Goal: Task Accomplishment & Management: Use online tool/utility

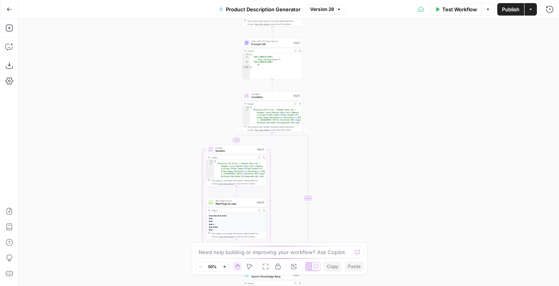
drag, startPoint x: 221, startPoint y: 88, endPoint x: 185, endPoint y: 171, distance: 91.2
click at [185, 171] on div "**********" at bounding box center [289, 152] width 541 height 267
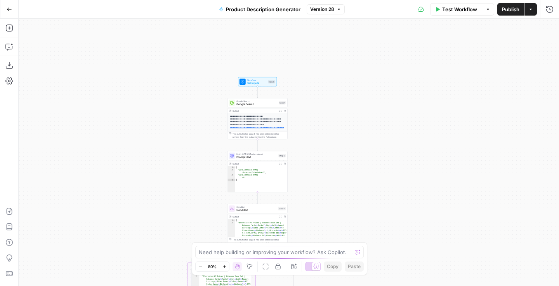
drag, startPoint x: 212, startPoint y: 80, endPoint x: 200, endPoint y: 191, distance: 111.4
click at [200, 191] on div "**********" at bounding box center [289, 152] width 541 height 267
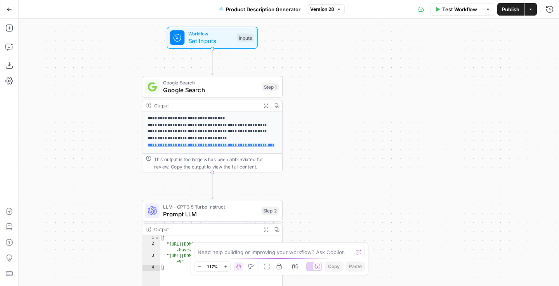
drag, startPoint x: 286, startPoint y: 132, endPoint x: 318, endPoint y: 141, distance: 32.6
click at [318, 141] on div "**********" at bounding box center [289, 152] width 541 height 267
click at [222, 41] on span "Set Inputs" at bounding box center [210, 41] width 45 height 9
click at [236, 106] on div "Output" at bounding box center [206, 105] width 104 height 7
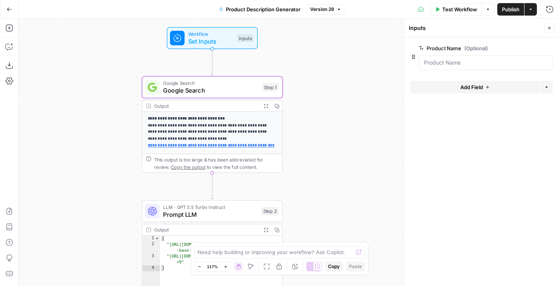
click at [231, 99] on div "**********" at bounding box center [212, 124] width 141 height 96
click at [229, 94] on span "Google Search" at bounding box center [211, 90] width 96 height 9
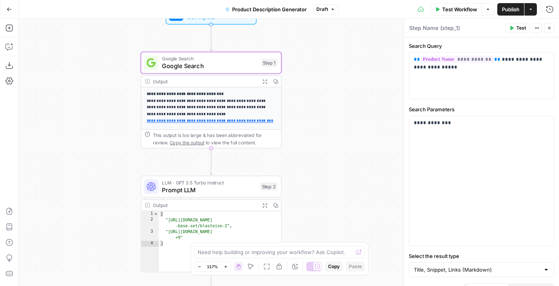
drag, startPoint x: 122, startPoint y: 126, endPoint x: 119, endPoint y: 97, distance: 29.3
click at [119, 97] on div "**********" at bounding box center [289, 152] width 541 height 267
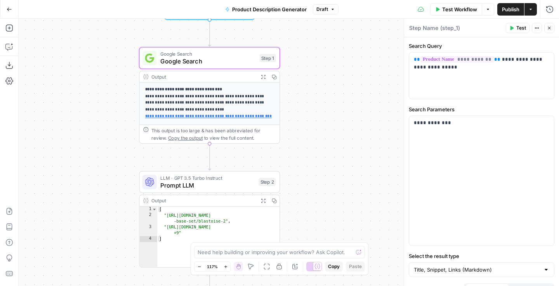
click at [218, 186] on span "Prompt LLM" at bounding box center [207, 184] width 94 height 9
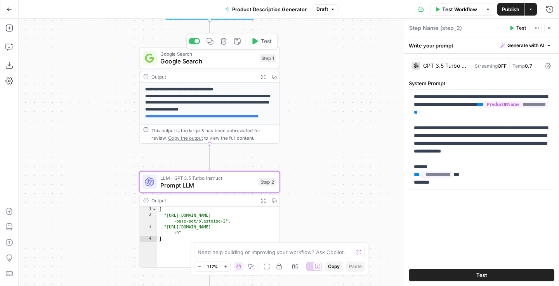
click at [227, 63] on span "Google Search" at bounding box center [208, 61] width 96 height 9
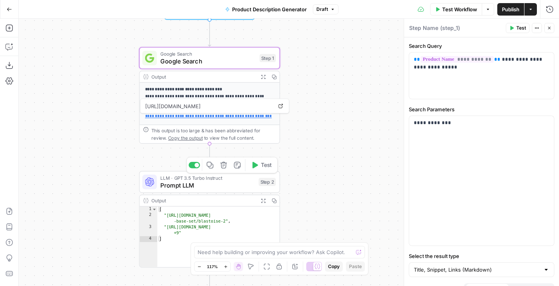
click at [228, 180] on span "Prompt LLM" at bounding box center [207, 184] width 94 height 9
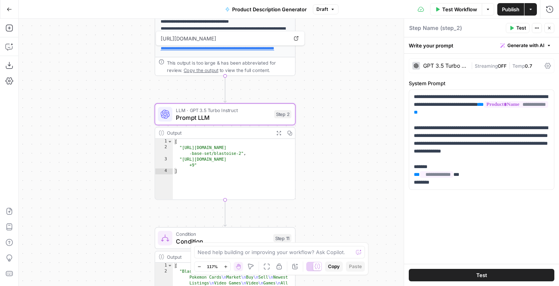
drag, startPoint x: 310, startPoint y: 184, endPoint x: 326, endPoint y: 117, distance: 69.4
click at [326, 117] on div "**********" at bounding box center [289, 152] width 541 height 267
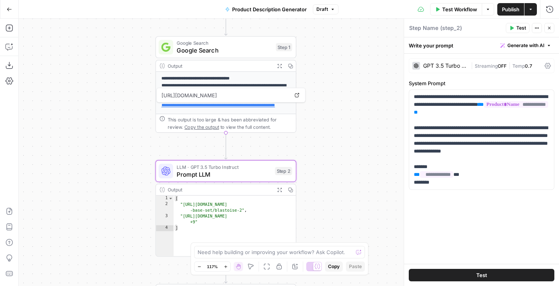
drag, startPoint x: 326, startPoint y: 117, endPoint x: 326, endPoint y: 172, distance: 55.6
click at [326, 172] on div "**********" at bounding box center [289, 152] width 541 height 267
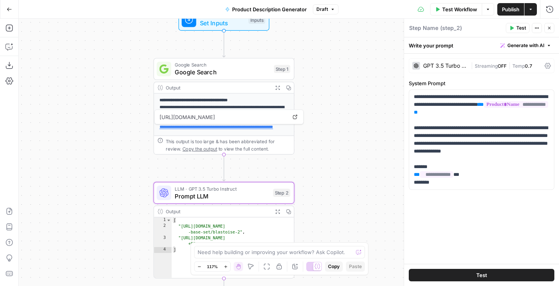
drag, startPoint x: 326, startPoint y: 172, endPoint x: 325, endPoint y: 195, distance: 23.0
click at [325, 195] on div "**********" at bounding box center [289, 152] width 541 height 267
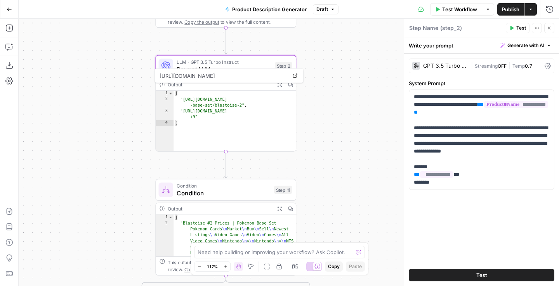
drag, startPoint x: 324, startPoint y: 220, endPoint x: 325, endPoint y: 93, distance: 127.1
click at [325, 93] on div "**********" at bounding box center [289, 152] width 541 height 267
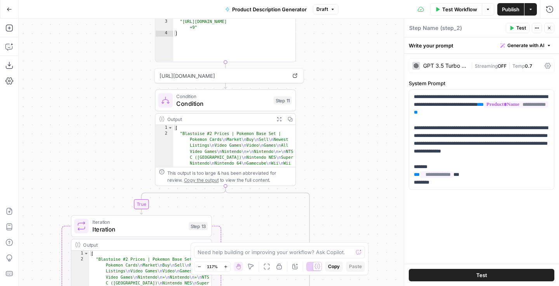
drag, startPoint x: 328, startPoint y: 155, endPoint x: 328, endPoint y: 62, distance: 93.2
click at [328, 62] on div "**********" at bounding box center [289, 152] width 541 height 267
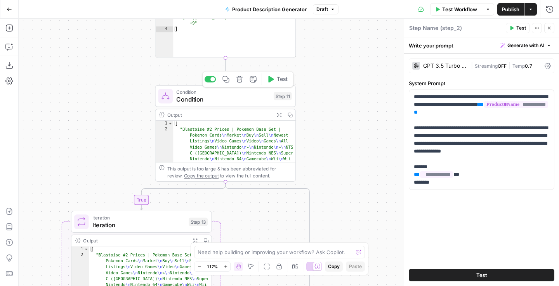
click at [246, 99] on span "Condition" at bounding box center [223, 98] width 94 height 9
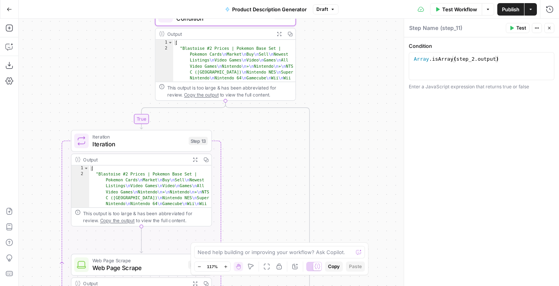
drag, startPoint x: 102, startPoint y: 176, endPoint x: 102, endPoint y: 95, distance: 80.8
click at [102, 95] on div "**********" at bounding box center [289, 152] width 541 height 267
click at [121, 142] on span "Iteration" at bounding box center [138, 143] width 93 height 9
click at [98, 111] on div "**********" at bounding box center [289, 152] width 541 height 267
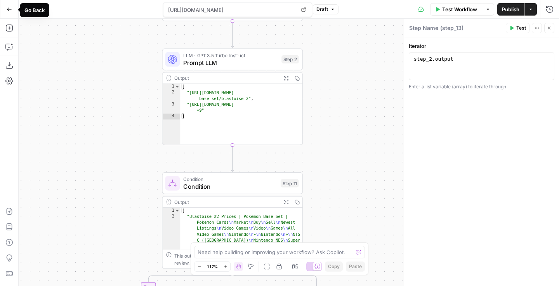
click at [9, 12] on icon "button" at bounding box center [9, 9] width 5 height 5
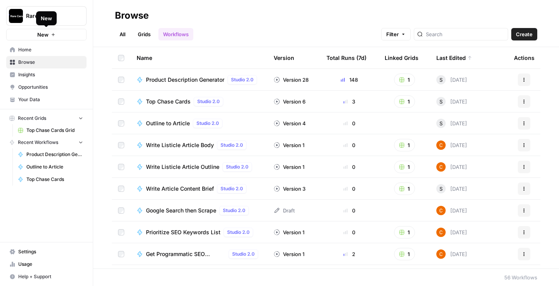
click at [45, 34] on span "New" at bounding box center [42, 35] width 11 height 8
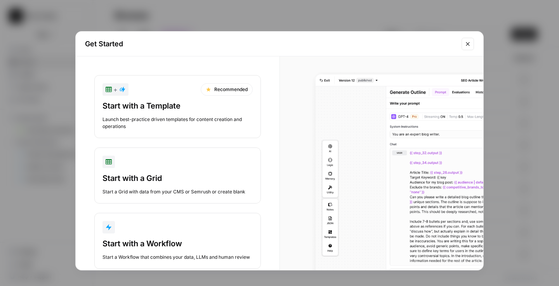
click at [195, 232] on div "button" at bounding box center [178, 227] width 150 height 12
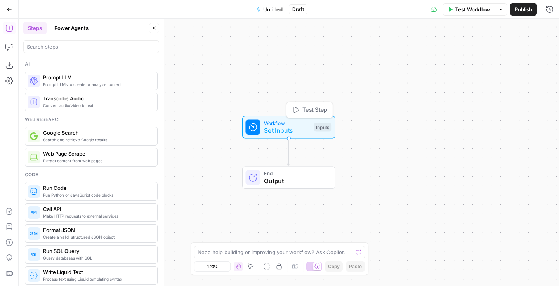
click at [287, 131] on span "Set Inputs" at bounding box center [287, 129] width 46 height 9
click at [484, 52] on button "Add Field" at bounding box center [475, 53] width 129 height 12
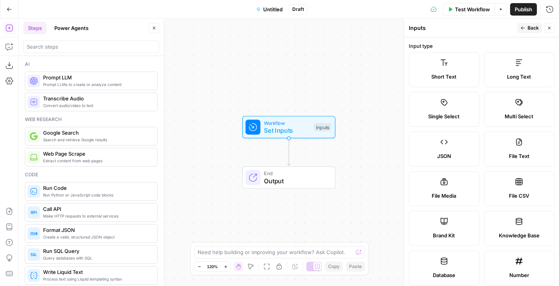
click at [461, 67] on label "Short Text" at bounding box center [444, 69] width 71 height 35
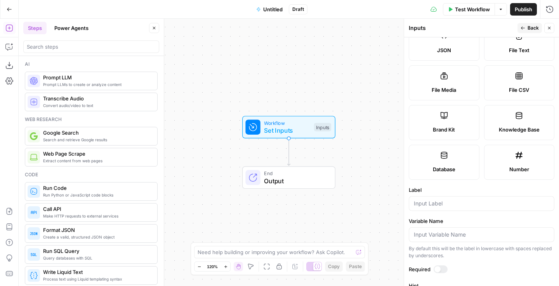
scroll to position [105, 0]
click at [463, 206] on input "Label" at bounding box center [482, 204] width 136 height 8
click at [438, 204] on input "Product Name" at bounding box center [482, 204] width 136 height 8
drag, startPoint x: 463, startPoint y: 203, endPoint x: 373, endPoint y: 203, distance: 89.4
click at [373, 203] on body "Rare Candy New Home Browse Insights Opportunities Your Data Recent Grids Top Ch…" at bounding box center [279, 143] width 559 height 286
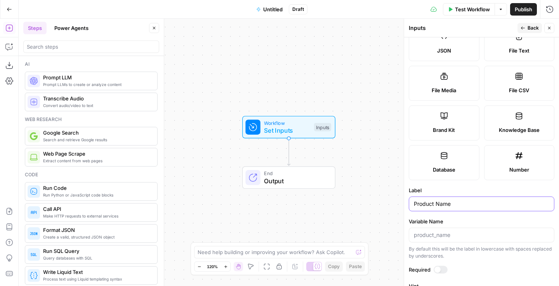
drag, startPoint x: 414, startPoint y: 203, endPoint x: 470, endPoint y: 204, distance: 55.6
click at [470, 204] on input "Product Name" at bounding box center [482, 204] width 136 height 8
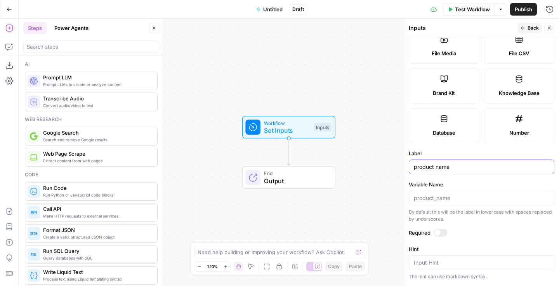
type input "product name"
click at [441, 234] on div at bounding box center [441, 232] width 14 height 8
drag, startPoint x: 362, startPoint y: 143, endPoint x: 362, endPoint y: 44, distance: 99.1
click at [362, 44] on div "Workflow Set Inputs Inputs End Output" at bounding box center [289, 152] width 541 height 267
drag, startPoint x: 346, startPoint y: 156, endPoint x: 332, endPoint y: 154, distance: 13.7
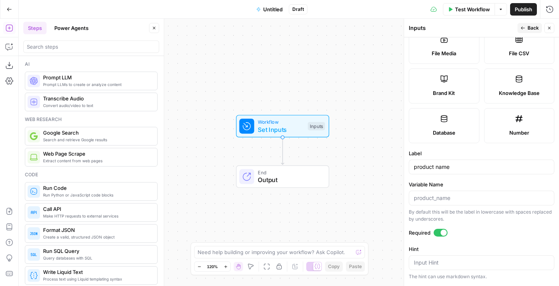
click at [332, 154] on div "Workflow Set Inputs Inputs End Output" at bounding box center [289, 152] width 541 height 267
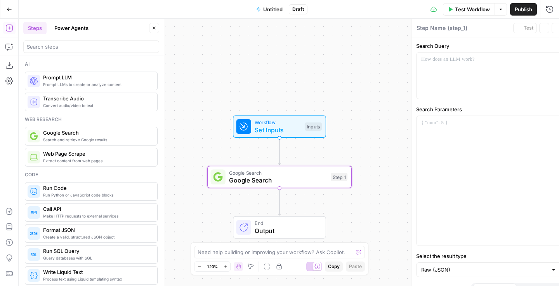
type textarea "Google Search"
drag, startPoint x: 89, startPoint y: 139, endPoint x: 146, endPoint y: 3, distance: 146.8
click at [420, 77] on div at bounding box center [482, 75] width 145 height 46
click at [547, 59] on icon "button" at bounding box center [547, 60] width 4 height 4
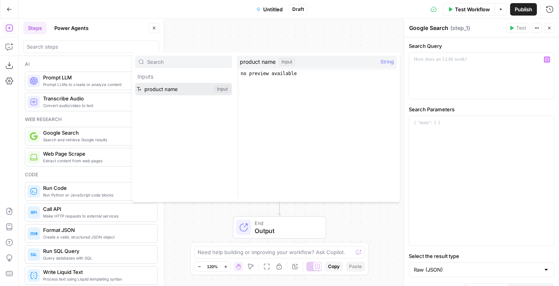
click at [145, 88] on button "Select variable product name" at bounding box center [183, 89] width 97 height 12
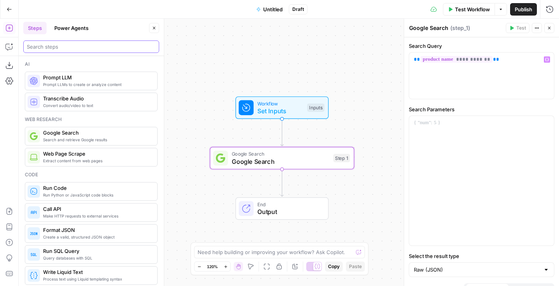
click at [82, 44] on input "search" at bounding box center [91, 47] width 129 height 8
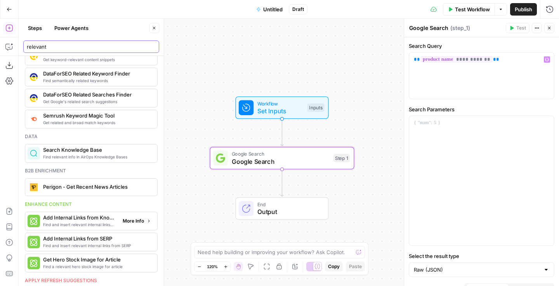
scroll to position [0, 0]
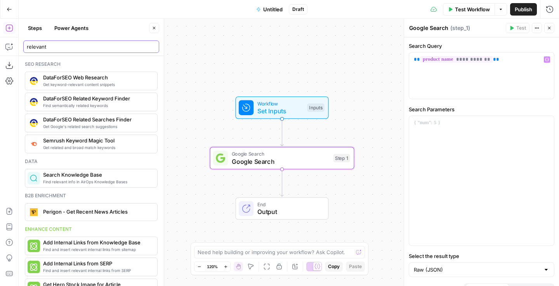
type input "relevant"
click at [151, 48] on input "relevant" at bounding box center [91, 47] width 129 height 8
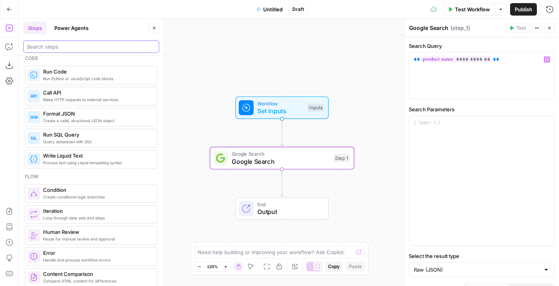
scroll to position [117, 0]
click at [96, 219] on span "Loop through data sets and steps" at bounding box center [97, 217] width 108 height 6
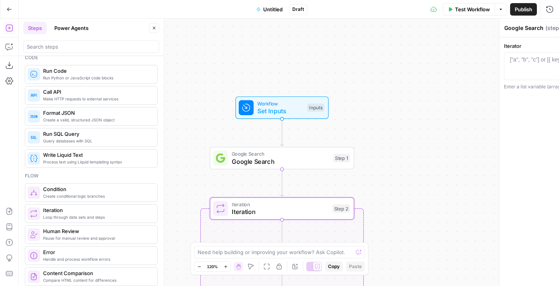
type textarea "Iteration"
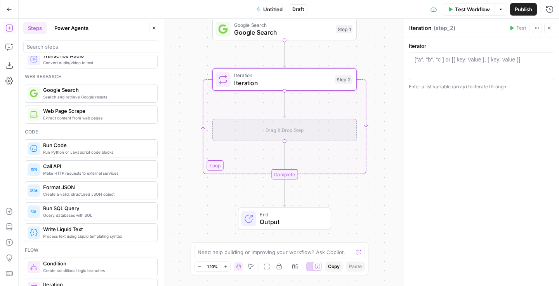
scroll to position [41, 0]
click at [263, 126] on div "Drag & Drop Step" at bounding box center [285, 130] width 145 height 23
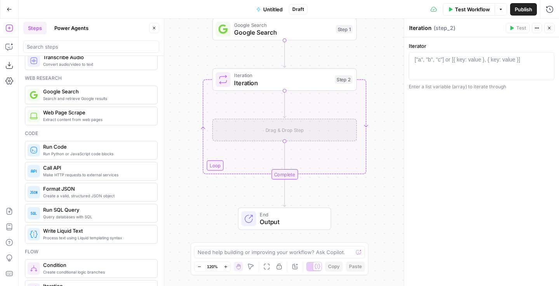
scroll to position [0, 0]
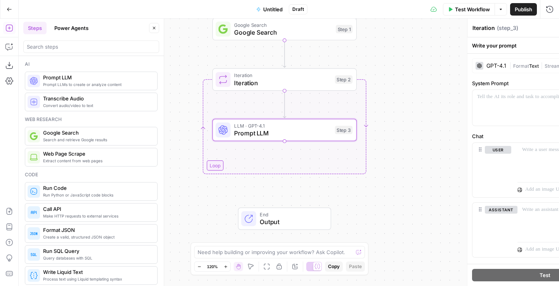
type textarea "Prompt LLM"
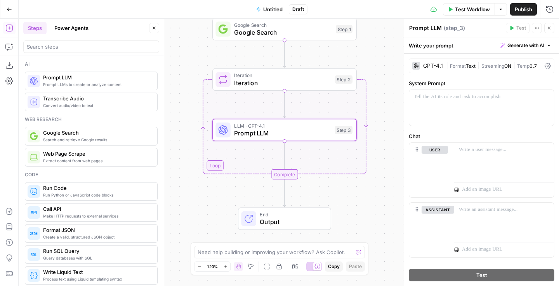
click at [429, 70] on div "GPT-4.1 | Format Text | Streaming ON | Temp 0.7" at bounding box center [482, 65] width 146 height 15
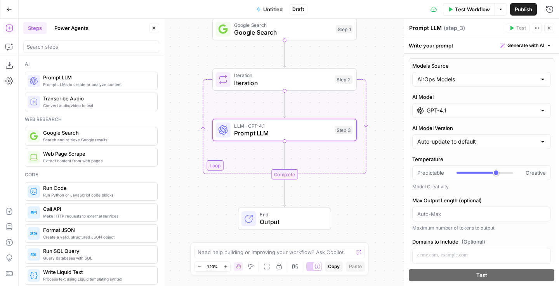
click at [458, 104] on div "GPT-4.1" at bounding box center [482, 110] width 139 height 15
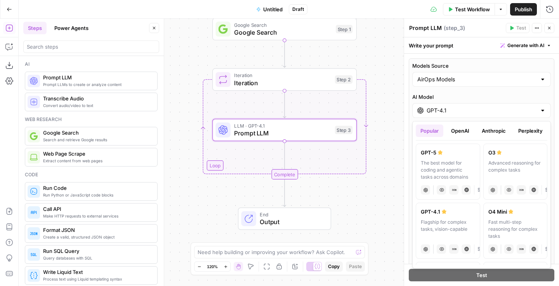
click at [456, 222] on div "Flagship for complex tasks, vision-capable" at bounding box center [448, 228] width 54 height 21
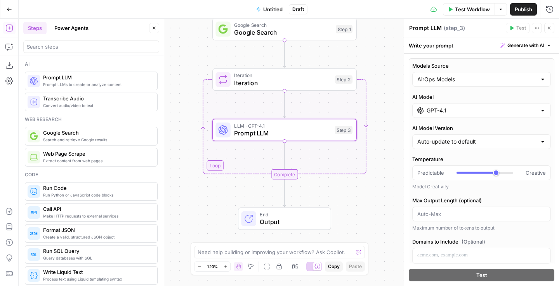
click at [542, 84] on div "AirOps Models" at bounding box center [482, 79] width 139 height 15
click at [542, 83] on div at bounding box center [482, 79] width 139 height 15
type input "AirOps Models"
click at [553, 94] on div "Models Source AirOps Models AI Model GPT-4.1 AI Model Version Auto-update to de…" at bounding box center [482, 247] width 146 height 378
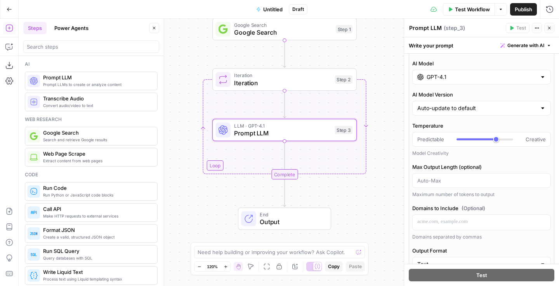
scroll to position [37, 0]
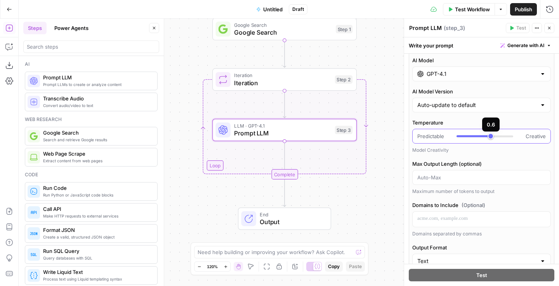
type input "***"
drag, startPoint x: 497, startPoint y: 139, endPoint x: 487, endPoint y: 138, distance: 10.1
click at [487, 138] on div at bounding box center [485, 136] width 57 height 8
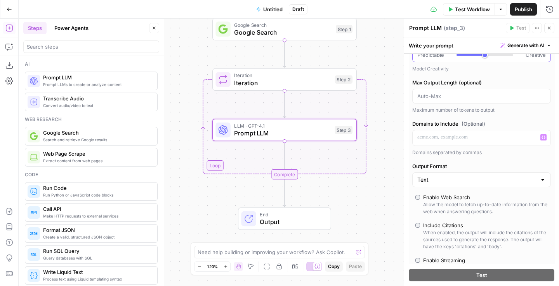
scroll to position [117, 0]
click at [488, 180] on input "Output Format" at bounding box center [477, 180] width 119 height 8
click at [479, 208] on span "JSON" at bounding box center [480, 210] width 122 height 8
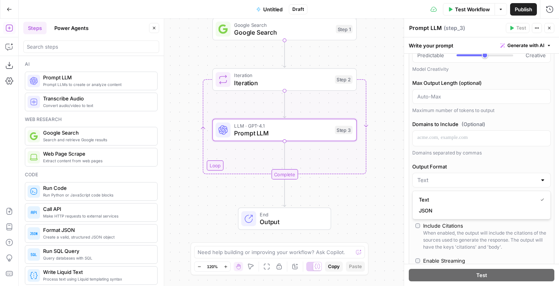
type input "JSON"
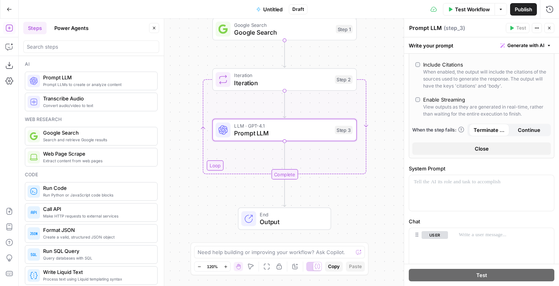
scroll to position [362, 0]
click at [473, 182] on p at bounding box center [482, 181] width 136 height 8
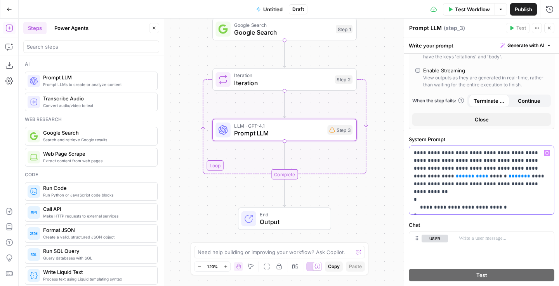
scroll to position [335, 0]
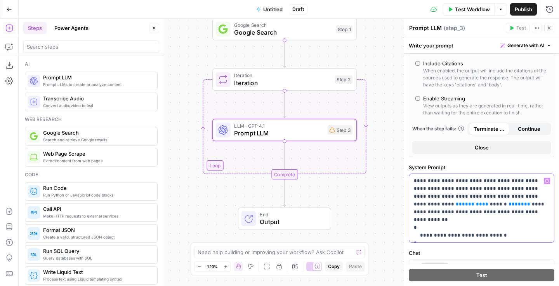
drag, startPoint x: 532, startPoint y: 194, endPoint x: 504, endPoint y: 197, distance: 28.1
click at [504, 197] on p "**********" at bounding box center [482, 208] width 136 height 62
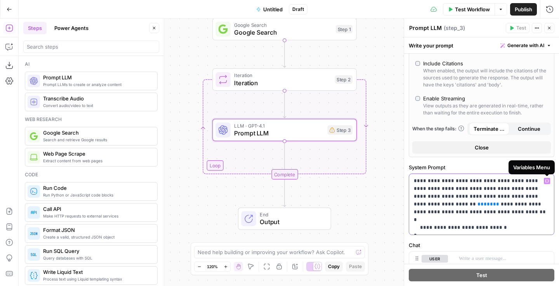
click at [546, 181] on icon "button" at bounding box center [547, 181] width 4 height 4
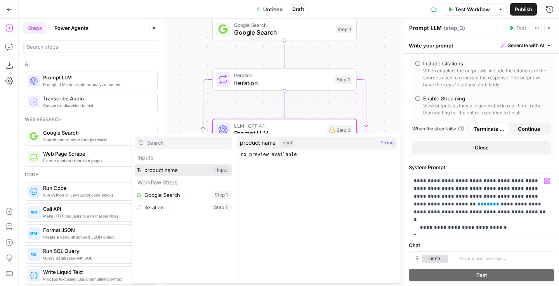
click at [190, 169] on button "Select variable product name" at bounding box center [183, 170] width 97 height 12
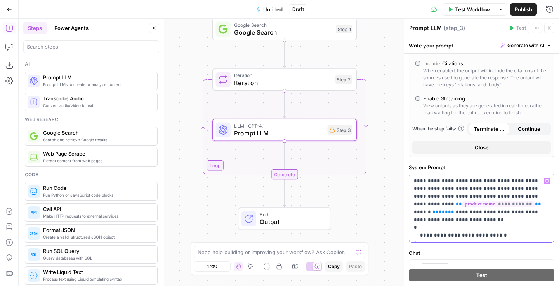
drag, startPoint x: 534, startPoint y: 205, endPoint x: 516, endPoint y: 205, distance: 18.3
click at [516, 205] on p "**********" at bounding box center [482, 208] width 136 height 62
drag, startPoint x: 526, startPoint y: 203, endPoint x: 513, endPoint y: 202, distance: 12.5
click at [513, 202] on p "**********" at bounding box center [482, 208] width 136 height 62
drag, startPoint x: 469, startPoint y: 180, endPoint x: 440, endPoint y: 180, distance: 28.8
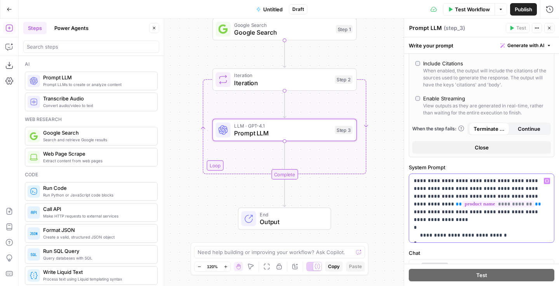
click at [440, 180] on p "**********" at bounding box center [482, 208] width 136 height 62
click at [469, 186] on p "**********" at bounding box center [482, 208] width 136 height 62
click at [458, 182] on p "**********" at bounding box center [482, 208] width 136 height 62
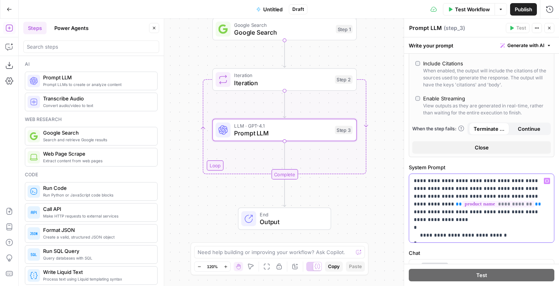
click at [457, 181] on p "**********" at bounding box center [482, 208] width 136 height 62
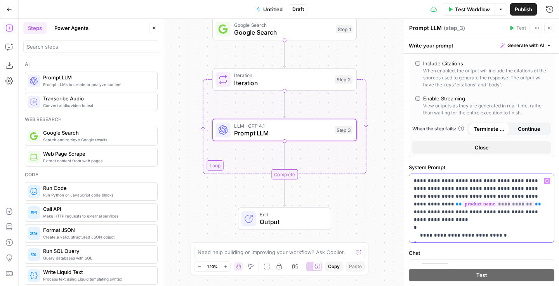
click at [468, 192] on p "**********" at bounding box center [482, 208] width 136 height 62
click at [461, 179] on p "**********" at bounding box center [482, 208] width 136 height 62
click at [494, 180] on p "**********" at bounding box center [482, 208] width 136 height 62
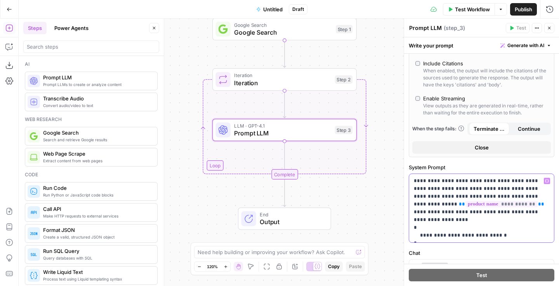
drag, startPoint x: 492, startPoint y: 186, endPoint x: 524, endPoint y: 182, distance: 31.8
click at [524, 182] on p "**********" at bounding box center [482, 208] width 136 height 62
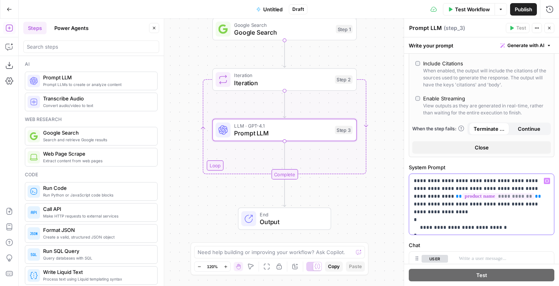
click at [513, 195] on p "**********" at bounding box center [482, 204] width 136 height 54
click at [526, 202] on p "**********" at bounding box center [482, 204] width 136 height 54
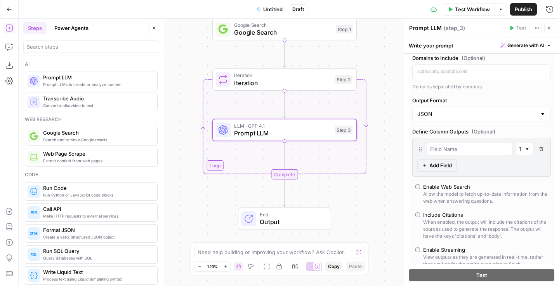
scroll to position [177, 0]
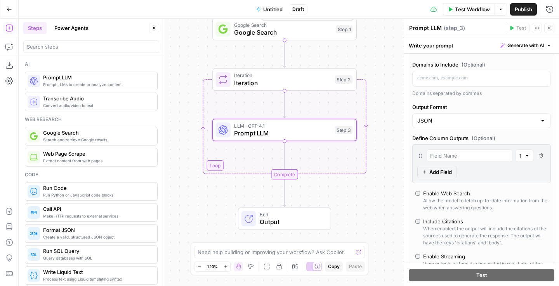
click at [328, 39] on div "Google Search Google Search Step 1 Copy step Delete step Add Note Test" at bounding box center [285, 29] width 145 height 23
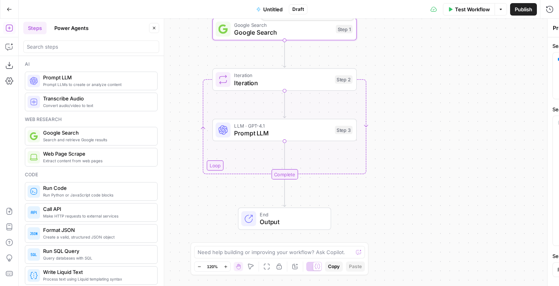
type textarea "Google Search"
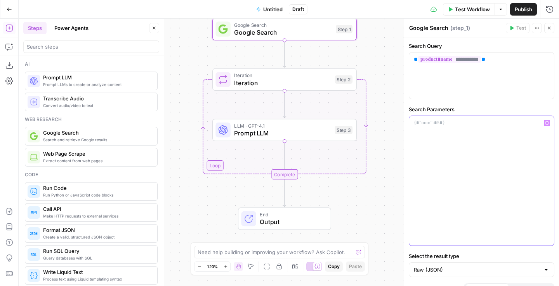
click at [447, 131] on div at bounding box center [482, 180] width 145 height 129
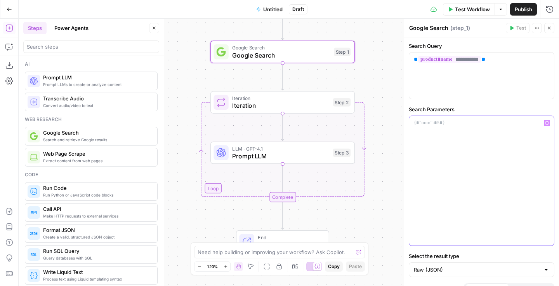
click at [431, 145] on div at bounding box center [482, 180] width 145 height 129
click at [496, 103] on div "**********" at bounding box center [481, 168] width 155 height 263
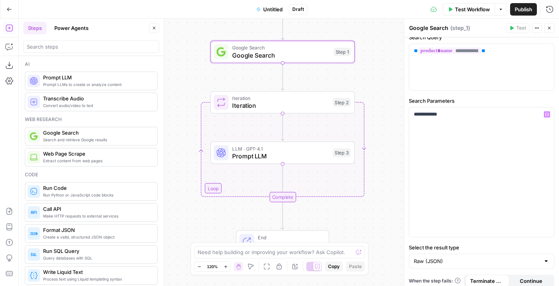
scroll to position [0, 0]
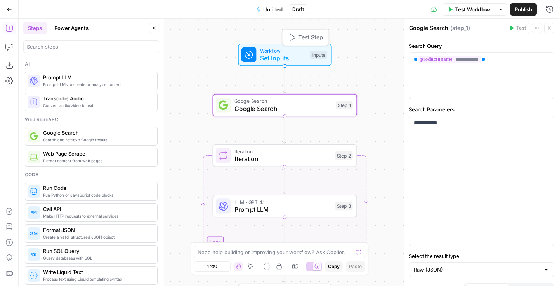
click at [321, 56] on div "Inputs" at bounding box center [318, 55] width 17 height 9
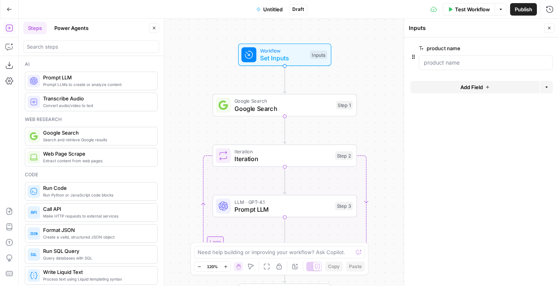
click at [440, 68] on div at bounding box center [486, 62] width 134 height 15
click at [438, 61] on name "product name" at bounding box center [486, 63] width 124 height 8
click at [437, 62] on name "product name" at bounding box center [486, 63] width 124 height 8
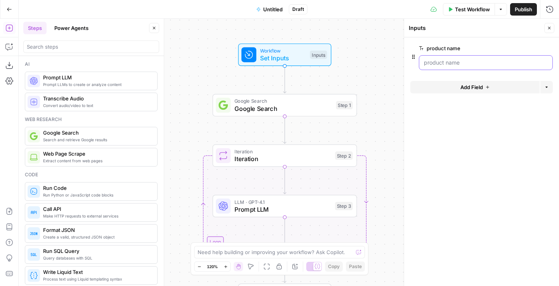
click at [433, 62] on name "product name" at bounding box center [486, 63] width 124 height 8
click at [436, 66] on name "product name" at bounding box center [486, 63] width 124 height 8
click at [382, 66] on div "Workflow Set Inputs Inputs Google Search Google Search Step 1 Loop Iteration It…" at bounding box center [289, 152] width 541 height 267
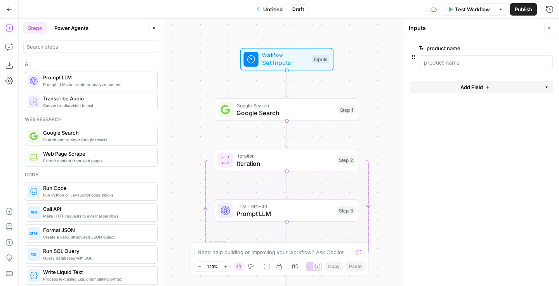
click at [439, 66] on div at bounding box center [486, 62] width 134 height 15
click at [552, 21] on header "Inputs Close" at bounding box center [481, 28] width 155 height 19
click at [552, 23] on header "Inputs Close" at bounding box center [481, 28] width 155 height 19
click at [471, 7] on span "Test Workflow" at bounding box center [472, 9] width 35 height 8
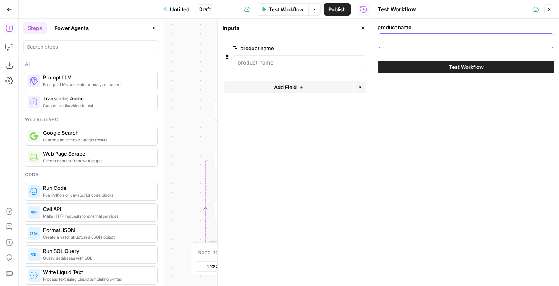
click at [408, 38] on input "product name" at bounding box center [466, 41] width 167 height 8
paste input "2025 Pokémon Prismatic Evolutions Dragapult ex #165/131 CGC 10"
type input "2025 Pokémon Prismatic Evolutions Dragapult ex #165/131 CGC 10"
click at [378, 61] on button "Test Workflow" at bounding box center [466, 67] width 177 height 12
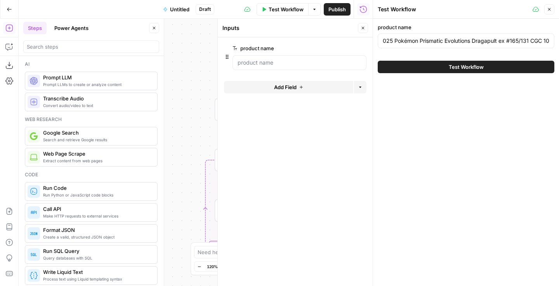
click at [437, 66] on button "Test Workflow" at bounding box center [466, 67] width 177 height 12
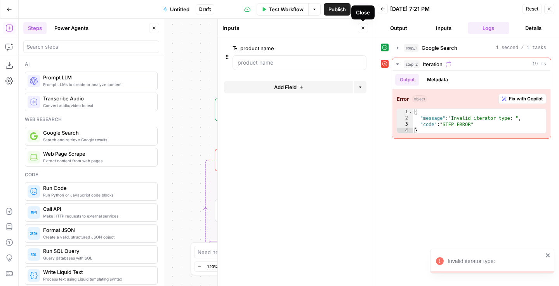
click at [361, 28] on button "Close" at bounding box center [363, 28] width 10 height 10
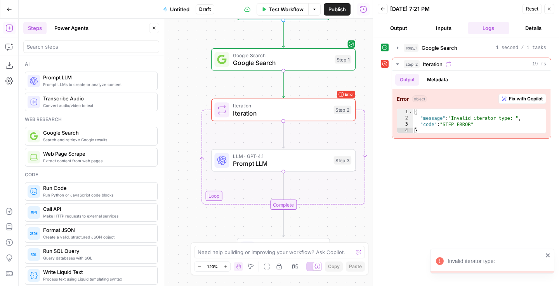
drag, startPoint x: 203, startPoint y: 122, endPoint x: 199, endPoint y: 72, distance: 50.3
click at [199, 72] on div "Workflow Set Inputs Inputs Google Search Google Search Step 1 Loop Error Iterat…" at bounding box center [196, 152] width 354 height 267
click at [245, 135] on div "Workflow Set Inputs Inputs Google Search Google Search Step 1 Loop Error Iterat…" at bounding box center [196, 152] width 354 height 267
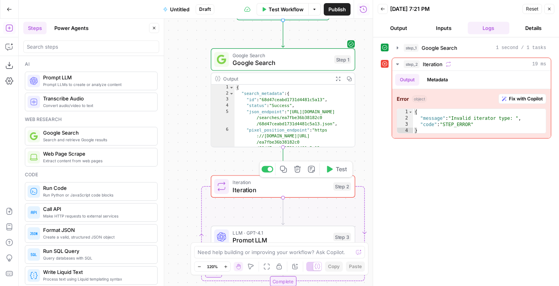
click at [264, 186] on span "Iteration" at bounding box center [281, 189] width 97 height 9
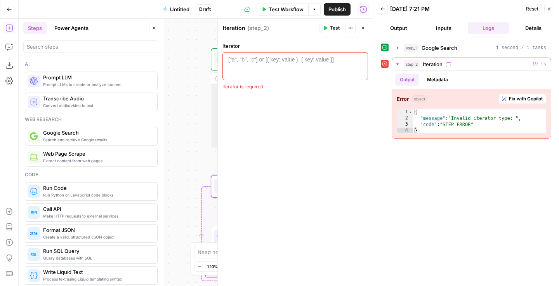
click at [264, 186] on div "Iterator 1 ["a", "b", "c"] or [{ key: value }, { key: value }] XXXXXXXXXXXXXXXX…" at bounding box center [295, 161] width 155 height 248
click at [267, 71] on div at bounding box center [295, 73] width 139 height 35
click at [359, 59] on icon "button" at bounding box center [360, 60] width 4 height 4
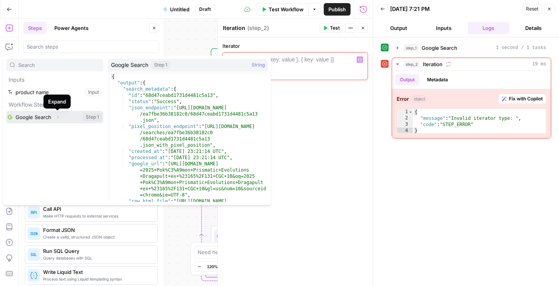
click at [58, 117] on icon "button" at bounding box center [59, 117] width 2 height 3
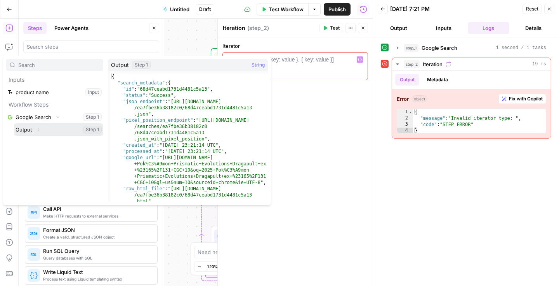
click at [38, 129] on icon "button" at bounding box center [38, 129] width 5 height 5
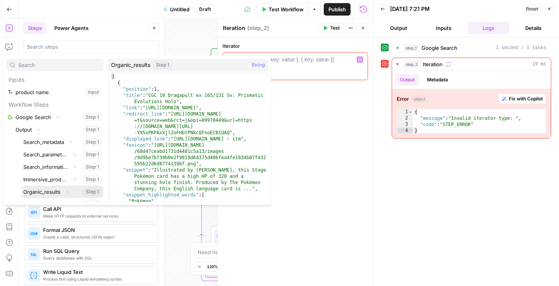
click at [52, 190] on button "Select variable Organic_results" at bounding box center [63, 191] width 82 height 12
type textarea "**********"
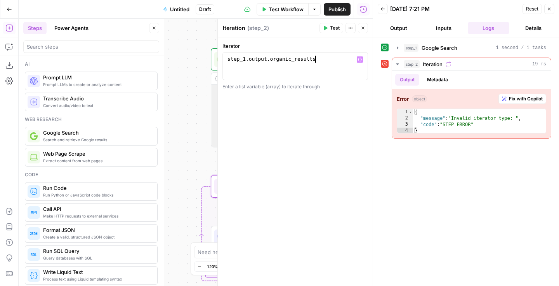
click at [333, 26] on span "Test" at bounding box center [335, 27] width 10 height 7
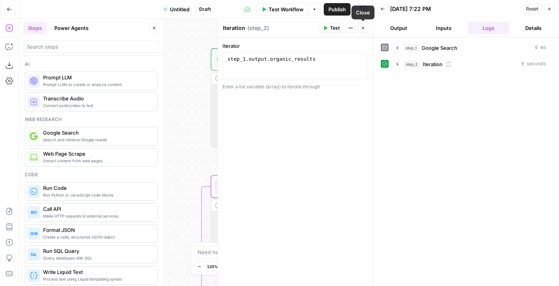
click at [363, 30] on icon "button" at bounding box center [363, 28] width 5 height 5
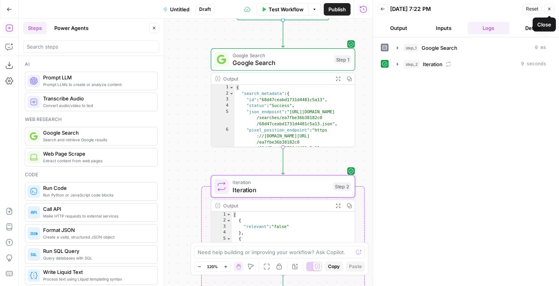
click at [550, 5] on button "Close" at bounding box center [550, 9] width 10 height 10
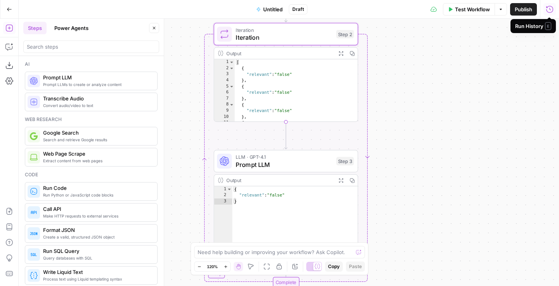
click at [294, 164] on span "Prompt LLM" at bounding box center [284, 164] width 97 height 9
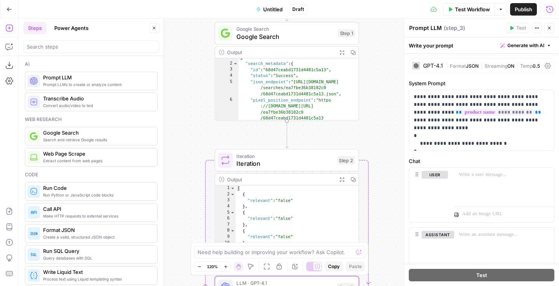
click at [297, 32] on span "Google Search" at bounding box center [286, 36] width 98 height 9
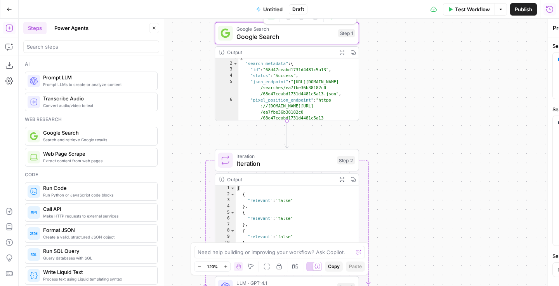
type textarea "Google Search"
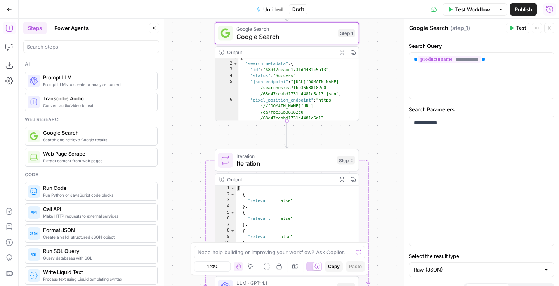
click at [319, 53] on div "Output" at bounding box center [280, 52] width 106 height 7
click at [547, 31] on button "Close" at bounding box center [550, 28] width 10 height 10
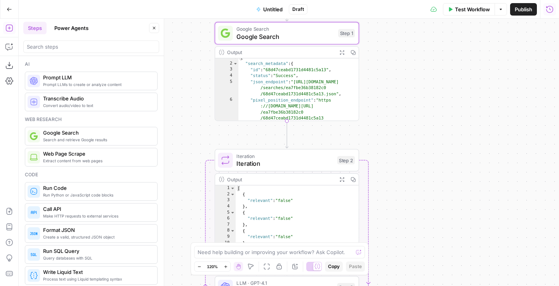
click at [319, 55] on div "Output" at bounding box center [280, 52] width 106 height 7
type textarea "**********"
click at [295, 70] on div "{ "search_metadata" : { "id" : "68d47ceabd1731d4481c5a13" , "status" : "Success…" at bounding box center [299, 104] width 121 height 99
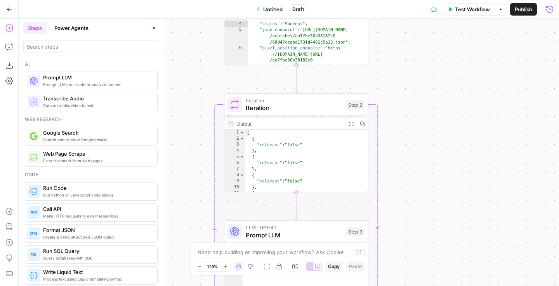
drag, startPoint x: 403, startPoint y: 178, endPoint x: 413, endPoint y: 122, distance: 56.3
click at [413, 122] on div "**********" at bounding box center [289, 152] width 541 height 267
click at [316, 106] on span "Iteration" at bounding box center [294, 107] width 97 height 9
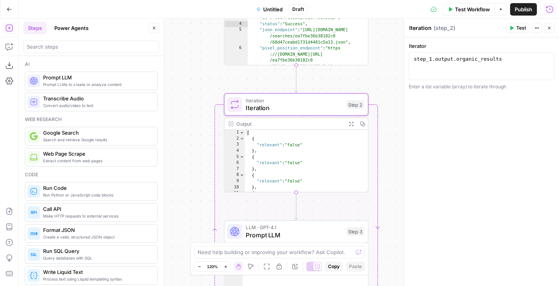
click at [310, 226] on span "LLM · GPT-4.1" at bounding box center [294, 226] width 97 height 7
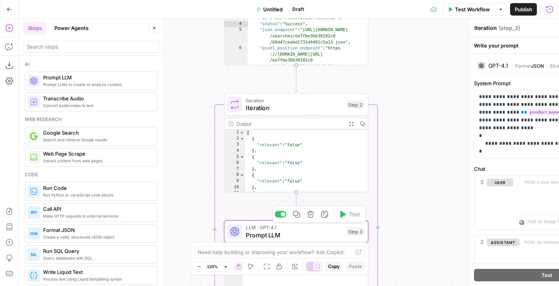
type textarea "Prompt LLM"
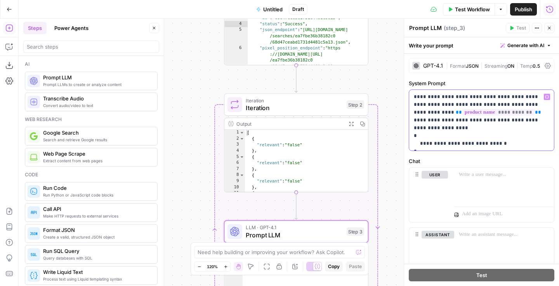
click at [522, 96] on p "**********" at bounding box center [482, 120] width 136 height 54
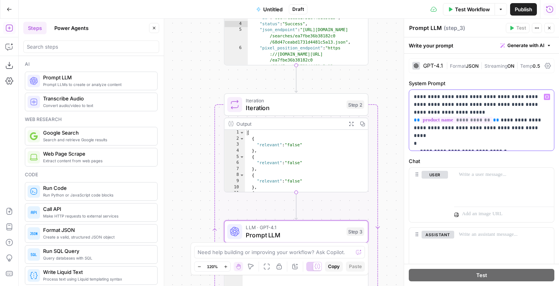
click at [546, 96] on icon "button" at bounding box center [547, 96] width 4 height 3
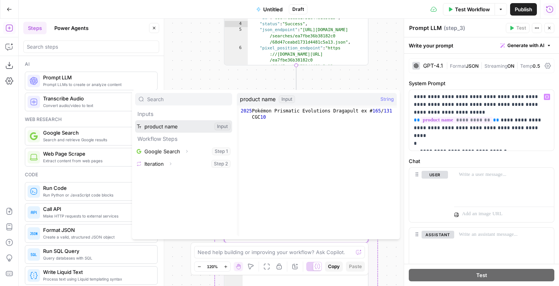
click at [172, 128] on button "Select variable product name" at bounding box center [183, 126] width 97 height 12
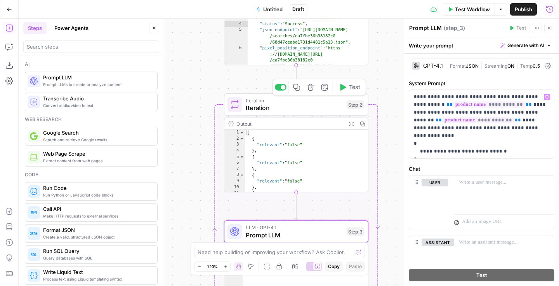
click at [347, 85] on button "Test" at bounding box center [349, 87] width 29 height 12
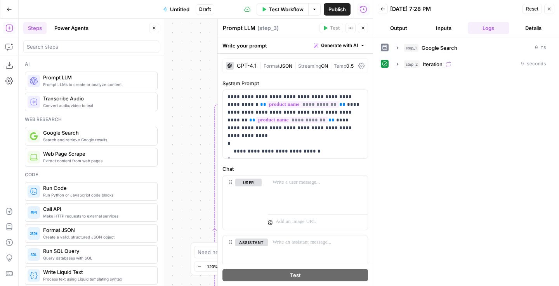
click at [555, 12] on header "Back [DATE] 7:28 PM Reset Close Output Inputs Logs Details" at bounding box center [466, 18] width 186 height 37
click at [554, 9] on button "Close" at bounding box center [550, 9] width 10 height 10
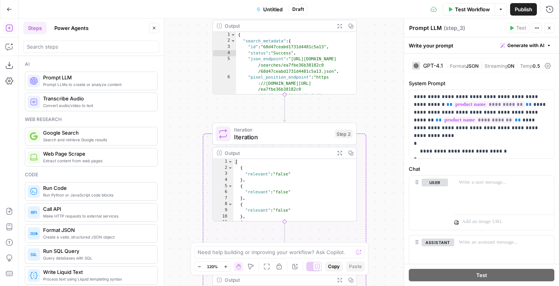
drag, startPoint x: 390, startPoint y: 87, endPoint x: 379, endPoint y: 116, distance: 31.0
click at [379, 116] on div "**********" at bounding box center [289, 152] width 541 height 267
type textarea "**********"
drag, startPoint x: 294, startPoint y: 57, endPoint x: 318, endPoint y: 63, distance: 24.8
click at [318, 63] on div "{ "search_metadata" : { "id" : "68d47ceabd1731d4481c5a13" , "status" : "Success…" at bounding box center [296, 80] width 121 height 99
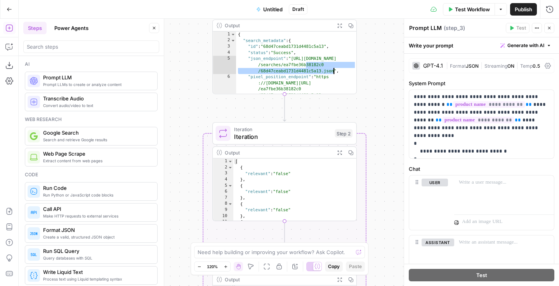
click at [318, 63] on div "{ "search_metadata" : { "id" : "68d47ceabd1731d4481c5a13" , "status" : "Success…" at bounding box center [296, 80] width 121 height 99
drag, startPoint x: 293, startPoint y: 56, endPoint x: 330, endPoint y: 66, distance: 38.3
click at [330, 66] on div "{ "search_metadata" : { "id" : "68d47ceabd1731d4481c5a13" , "status" : "Success…" at bounding box center [296, 80] width 121 height 99
click at [361, 56] on div "**********" at bounding box center [289, 152] width 541 height 267
click at [371, 55] on div "**********" at bounding box center [289, 152] width 541 height 267
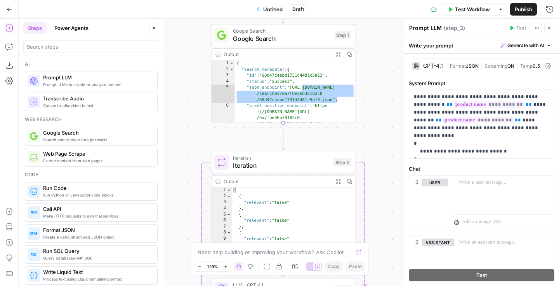
click at [306, 42] on span "Google Search" at bounding box center [282, 38] width 98 height 9
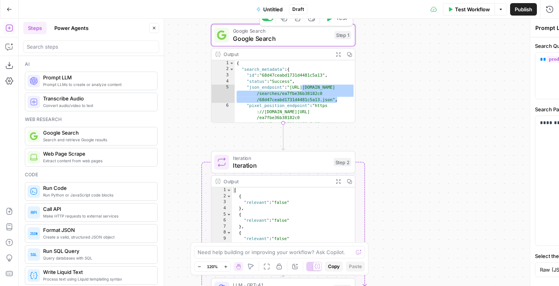
type textarea "Google Search"
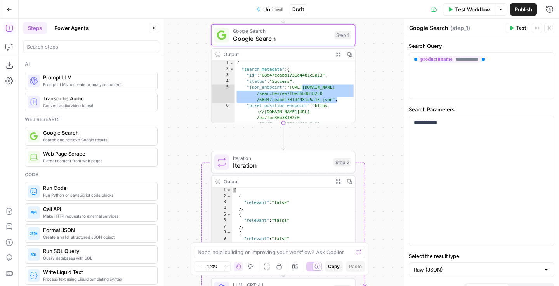
scroll to position [14, 0]
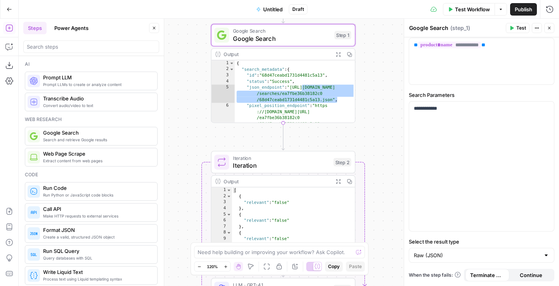
click at [548, 32] on button "Close" at bounding box center [550, 28] width 10 height 10
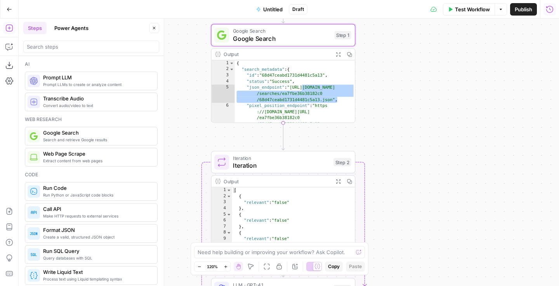
click at [549, 5] on button "Run History" at bounding box center [550, 9] width 12 height 12
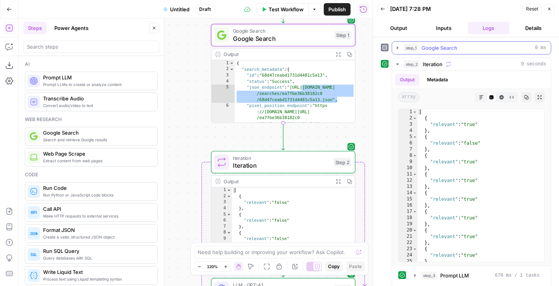
click at [397, 47] on icon "button" at bounding box center [398, 47] width 2 height 3
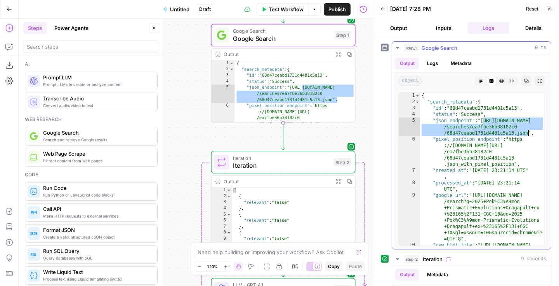
drag, startPoint x: 483, startPoint y: 119, endPoint x: 528, endPoint y: 131, distance: 45.9
click at [528, 131] on div "{ "search_metadata" : { "id" : "68d47ceabd1731d4481c5a13" , "status" : "Success…" at bounding box center [482, 181] width 124 height 178
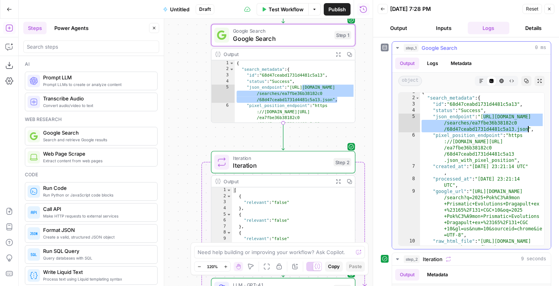
scroll to position [3, 0]
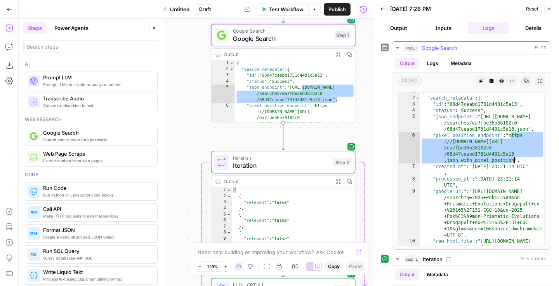
drag, startPoint x: 512, startPoint y: 136, endPoint x: 515, endPoint y: 160, distance: 24.3
click at [515, 160] on div "{ "search_metadata" : { "id" : "68d47ceabd1731d4481c5a13" , "status" : "Success…" at bounding box center [482, 178] width 124 height 178
click at [514, 150] on div "{ "search_metadata" : { "id" : "68d47ceabd1731d4481c5a13" , "status" : "Success…" at bounding box center [482, 178] width 124 height 178
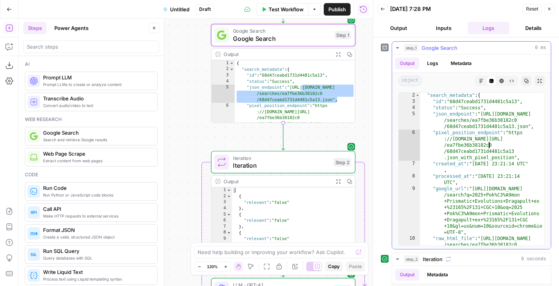
scroll to position [8, 0]
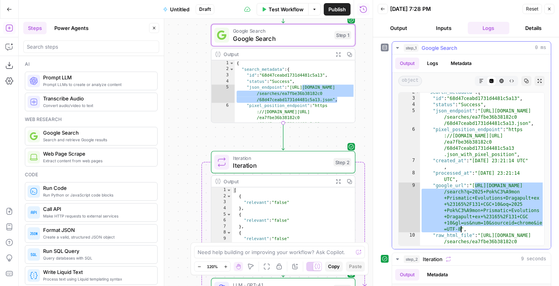
drag, startPoint x: 475, startPoint y: 185, endPoint x: 462, endPoint y: 227, distance: 44.5
click at [462, 227] on div ""search_metadata" : { "id" : "68d47ceabd1731d4481c5a13" , "status" : "Success" …" at bounding box center [482, 178] width 124 height 178
type textarea "**********"
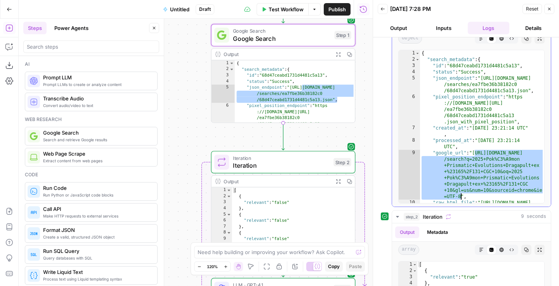
scroll to position [0, 0]
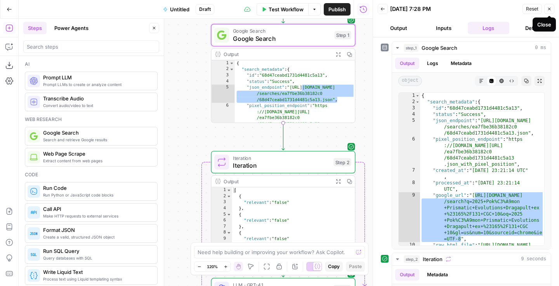
click at [550, 9] on icon "button" at bounding box center [550, 9] width 3 height 3
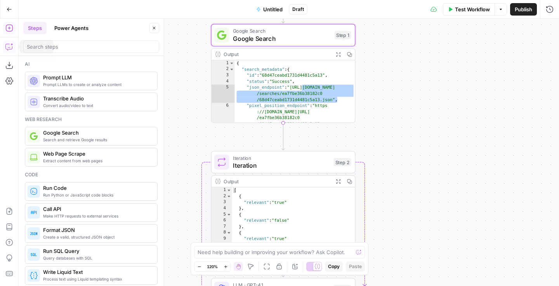
click at [4, 45] on button "Copilot" at bounding box center [9, 46] width 12 height 12
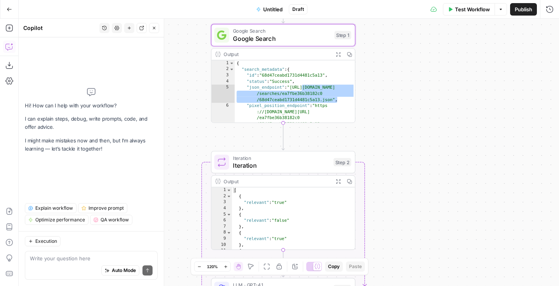
click at [58, 256] on textarea at bounding box center [91, 258] width 123 height 8
type textarea "My iteration step labeled everything as irrevelenat,"
click at [413, 184] on div "**********" at bounding box center [289, 152] width 541 height 267
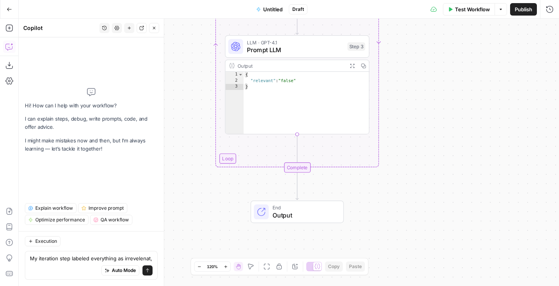
click at [191, 110] on div "**********" at bounding box center [289, 152] width 541 height 267
click at [155, 27] on icon "button" at bounding box center [154, 28] width 3 height 3
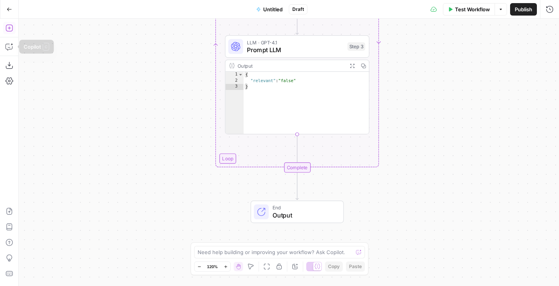
click at [12, 27] on icon "button" at bounding box center [9, 28] width 8 height 8
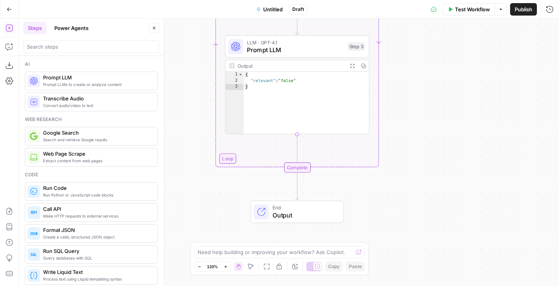
click at [87, 190] on span "Run Code" at bounding box center [97, 188] width 108 height 8
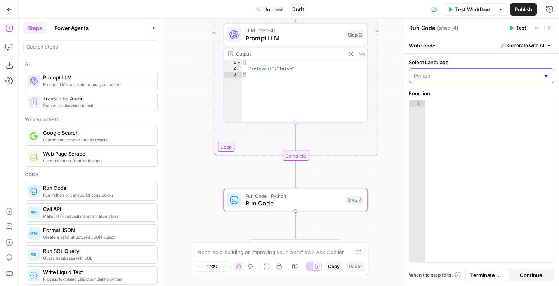
click at [472, 75] on input "Select Language" at bounding box center [477, 76] width 126 height 8
click at [467, 97] on span "JavaScript" at bounding box center [484, 95] width 121 height 8
type input "JavaScript"
click at [460, 108] on div at bounding box center [489, 188] width 129 height 176
paste textarea "**********"
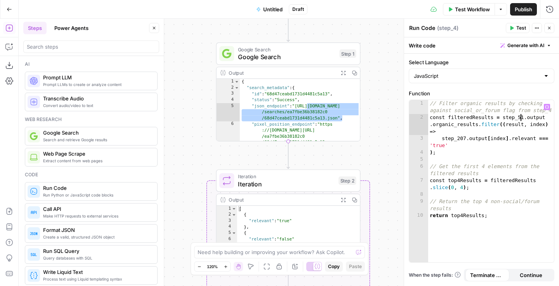
click at [521, 117] on div "// Filter organic results by checking against social_or_forum flag from step_4 …" at bounding box center [492, 191] width 126 height 183
type textarea "**********"
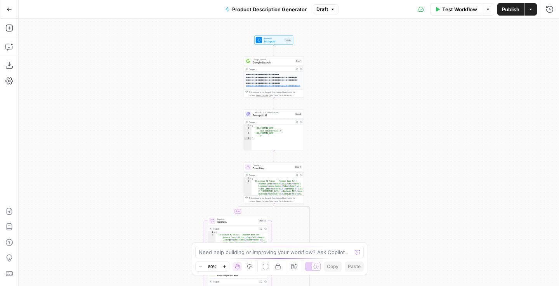
drag, startPoint x: 205, startPoint y: 61, endPoint x: 166, endPoint y: 211, distance: 154.4
click at [166, 211] on div "**********" at bounding box center [289, 152] width 541 height 267
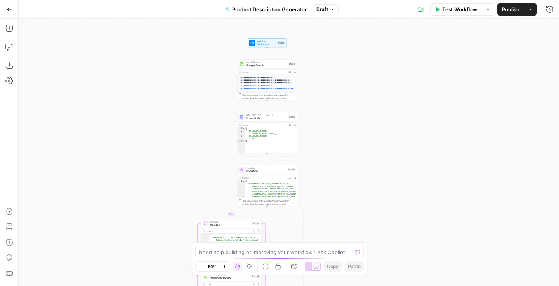
click at [264, 42] on span "Set Inputs" at bounding box center [266, 44] width 19 height 4
click at [251, 63] on span "Google Search" at bounding box center [266, 65] width 41 height 4
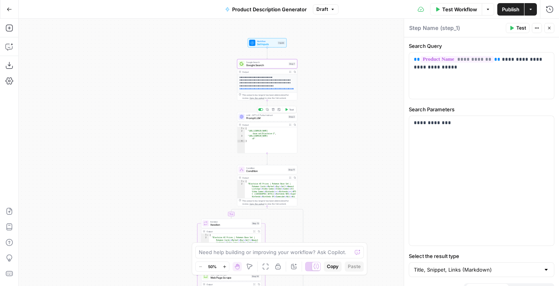
click at [262, 117] on span "Prompt LLM" at bounding box center [266, 118] width 40 height 4
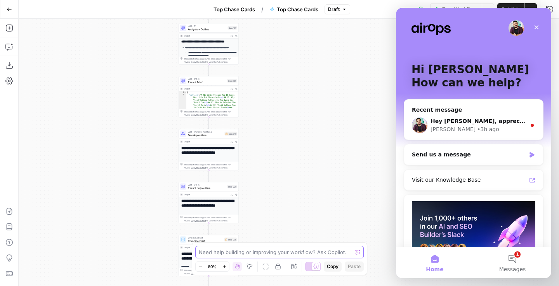
drag, startPoint x: 286, startPoint y: 140, endPoint x: 286, endPoint y: 270, distance: 130.2
click at [286, 270] on body "Rare Candy New Home Browse Insights Opportunities Your Data Recent Grids Top Ch…" at bounding box center [279, 143] width 559 height 286
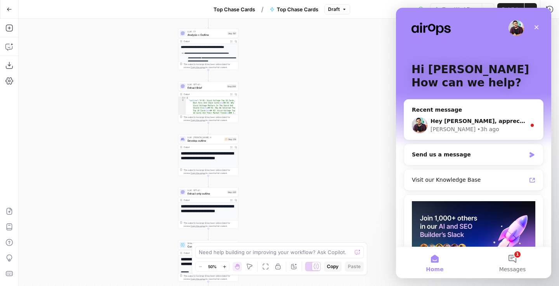
drag, startPoint x: 278, startPoint y: 140, endPoint x: 277, endPoint y: 213, distance: 73.0
click at [277, 213] on div "Workflow Set Inputs Inputs Google Search Perform Google Search Step 51 Output E…" at bounding box center [289, 152] width 541 height 267
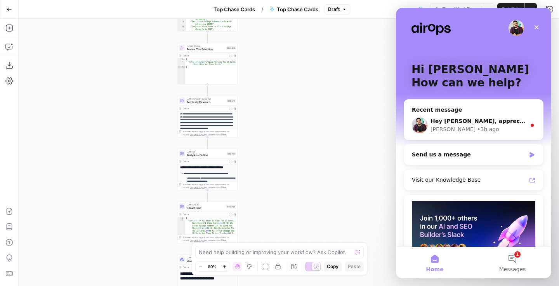
drag, startPoint x: 265, startPoint y: 117, endPoint x: 264, endPoint y: 225, distance: 107.2
click at [264, 225] on div "Workflow Set Inputs Inputs Google Search Perform Google Search Step 51 Output E…" at bounding box center [289, 152] width 541 height 267
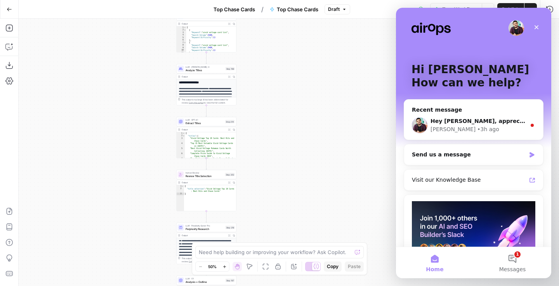
drag, startPoint x: 263, startPoint y: 109, endPoint x: 262, endPoint y: 195, distance: 86.7
click at [262, 195] on div "Workflow Set Inputs Inputs Google Search Perform Google Search Step 51 Output E…" at bounding box center [289, 152] width 541 height 267
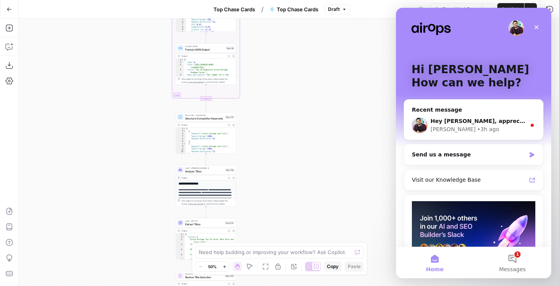
drag, startPoint x: 265, startPoint y: 103, endPoint x: 265, endPoint y: 184, distance: 81.2
click at [265, 184] on div "Workflow Set Inputs Inputs Google Search Perform Google Search Step 51 Output E…" at bounding box center [289, 152] width 541 height 267
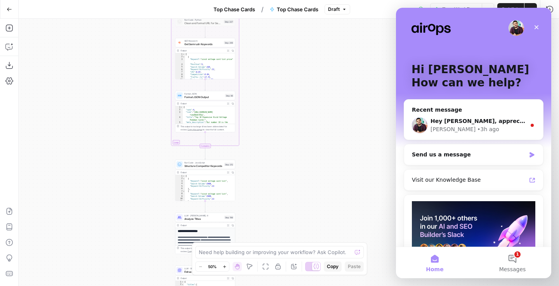
drag, startPoint x: 272, startPoint y: 85, endPoint x: 272, endPoint y: 186, distance: 100.2
click at [272, 186] on div "Workflow Set Inputs Inputs Google Search Perform Google Search Step 51 Output E…" at bounding box center [289, 152] width 541 height 267
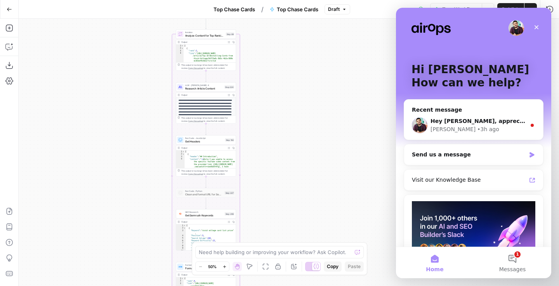
drag, startPoint x: 275, startPoint y: 83, endPoint x: 276, endPoint y: 204, distance: 121.6
click at [276, 204] on div "Workflow Set Inputs Inputs Google Search Perform Google Search Step 51 Output E…" at bounding box center [289, 152] width 541 height 267
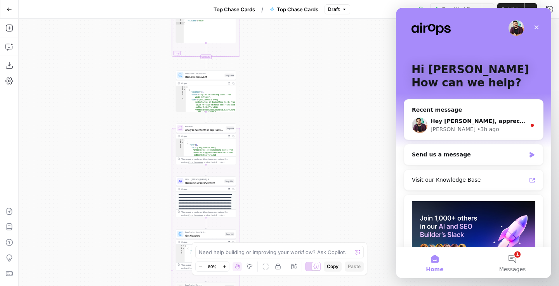
drag, startPoint x: 284, startPoint y: 88, endPoint x: 284, endPoint y: 177, distance: 88.6
click at [284, 177] on div "Workflow Set Inputs Inputs Google Search Perform Google Search Step 51 Output E…" at bounding box center [289, 152] width 541 height 267
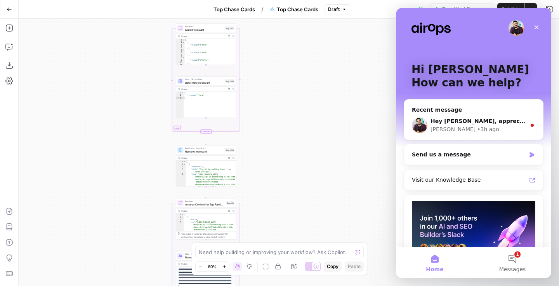
drag, startPoint x: 282, startPoint y: 65, endPoint x: 281, endPoint y: 140, distance: 74.6
click at [281, 140] on div "Workflow Set Inputs Inputs Google Search Perform Google Search Step 51 Output E…" at bounding box center [289, 152] width 541 height 267
click at [214, 154] on div "Run Code · JavaScript Remove irrelevant Step 209 Copy step Delete step Add Note…" at bounding box center [204, 149] width 60 height 9
click at [214, 152] on span "Remove irrelevant" at bounding box center [203, 151] width 38 height 4
click at [504, 134] on div "Hey Shane, appreciate your patience on this. Just wanted to give you a quick up…" at bounding box center [473, 125] width 139 height 29
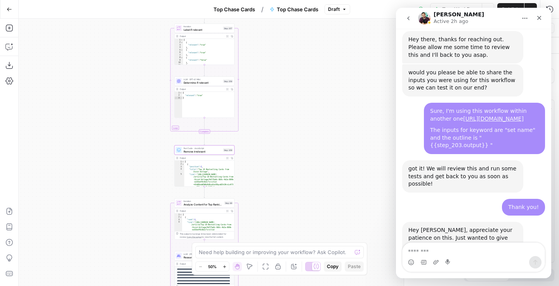
scroll to position [434, 0]
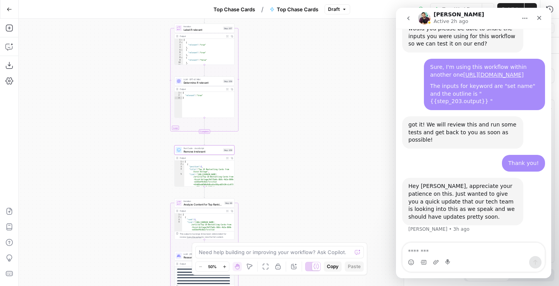
click at [473, 250] on textarea "Message…" at bounding box center [474, 248] width 142 height 13
type textarea "**********"
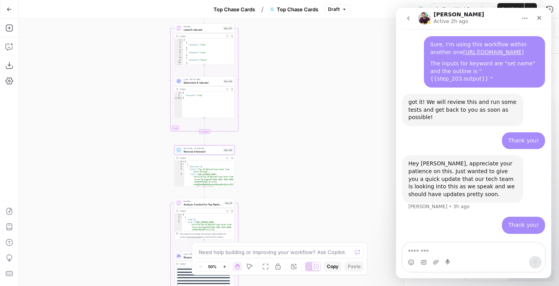
scroll to position [458, 0]
click at [541, 17] on icon "Close" at bounding box center [540, 18] width 4 height 4
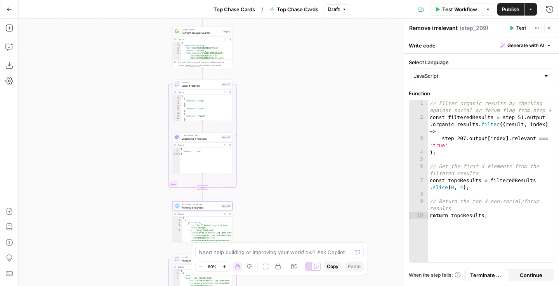
drag, startPoint x: 275, startPoint y: 83, endPoint x: 273, endPoint y: 136, distance: 53.3
click at [273, 136] on div "Workflow Set Inputs Inputs Google Search Perform Google Search Step 51 Output E…" at bounding box center [289, 152] width 541 height 267
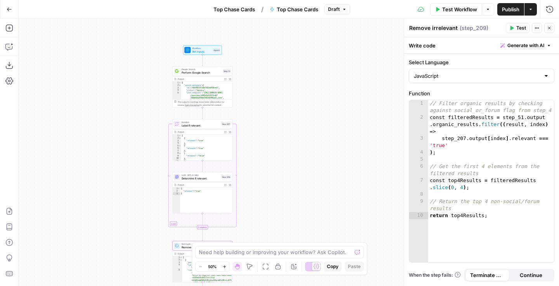
drag, startPoint x: 271, startPoint y: 120, endPoint x: 271, endPoint y: 162, distance: 42.3
click at [271, 162] on div "Workflow Set Inputs Inputs Google Search Perform Google Search Step 51 Output E…" at bounding box center [289, 152] width 541 height 267
click at [211, 127] on div "Iteration Label if relevant Step 207 Copy step Delete step Add Note Test" at bounding box center [203, 123] width 60 height 9
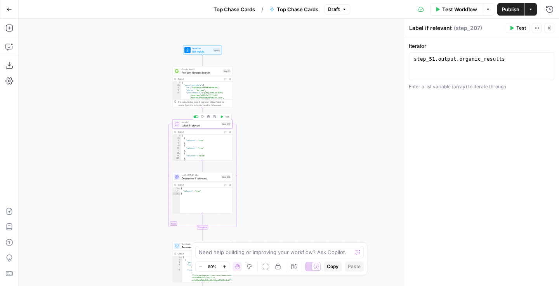
click at [200, 127] on div "Iteration Label if relevant Step 207 Copy step Delete step Add Note Test" at bounding box center [203, 123] width 60 height 9
click at [200, 179] on span "Determine if relevant" at bounding box center [201, 178] width 38 height 4
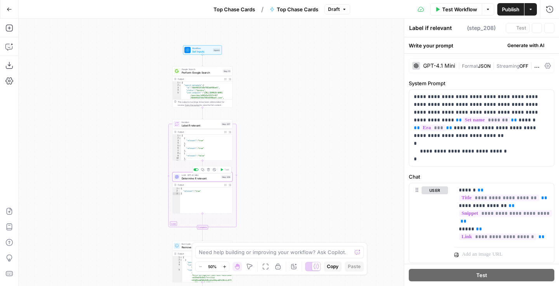
type textarea "Determine if relevant"
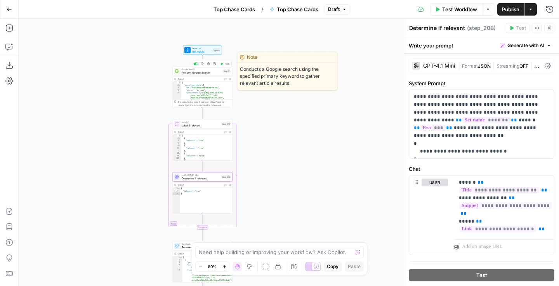
click at [204, 74] on div "Google Search Perform Google Search Step 51 Copy step Delete step Edit Note Test" at bounding box center [203, 70] width 60 height 9
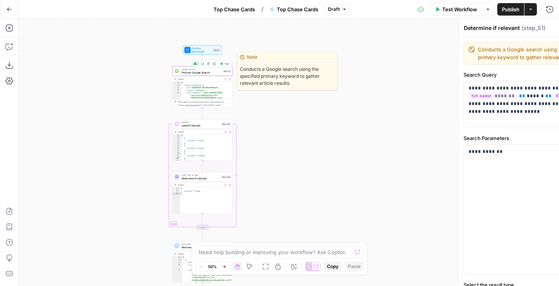
type textarea "Perform Google Search"
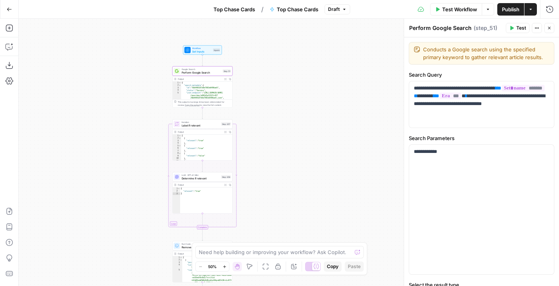
click at [201, 127] on div "Iteration Label if relevant Step 207 Copy step Delete step Add Note Test" at bounding box center [203, 123] width 60 height 9
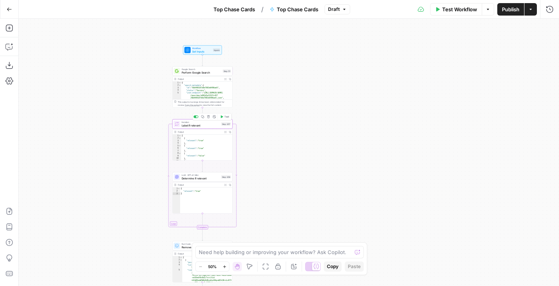
type textarea "Label if relevant"
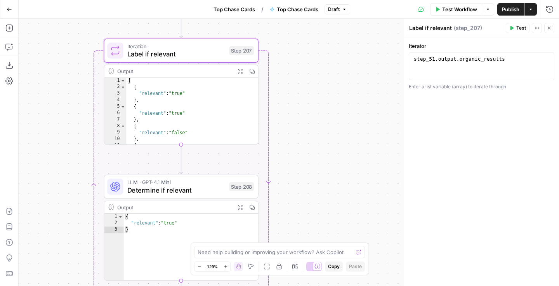
drag, startPoint x: 253, startPoint y: 149, endPoint x: 338, endPoint y: 112, distance: 92.5
click at [338, 112] on div "Workflow Set Inputs Inputs Google Search Perform Google Search Step 51 Output E…" at bounding box center [289, 152] width 541 height 267
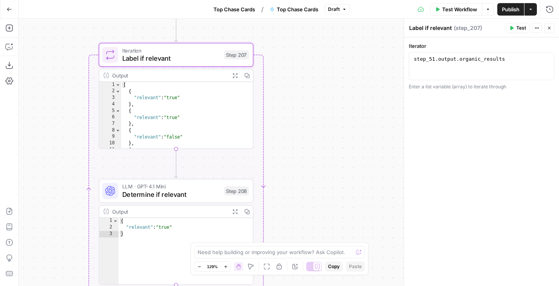
type textarea "**********"
drag, startPoint x: 526, startPoint y: 65, endPoint x: 411, endPoint y: 59, distance: 115.2
click at [411, 59] on div "**********" at bounding box center [482, 66] width 146 height 28
click at [176, 79] on div "Output" at bounding box center [169, 75] width 114 height 8
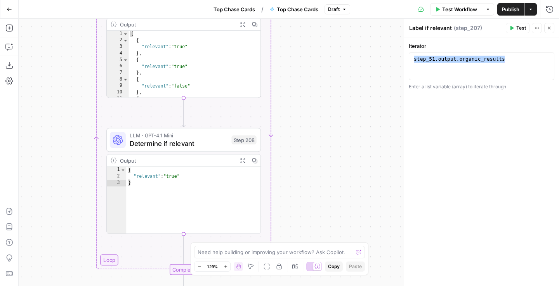
click at [199, 147] on span "Determine if relevant" at bounding box center [179, 143] width 98 height 10
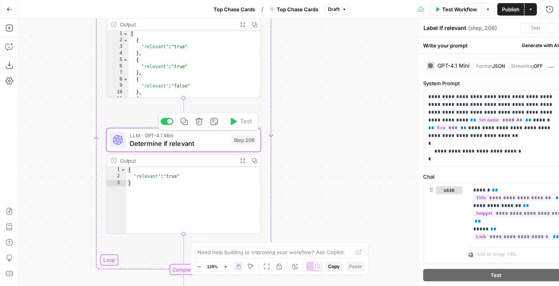
type textarea "Determine if relevant"
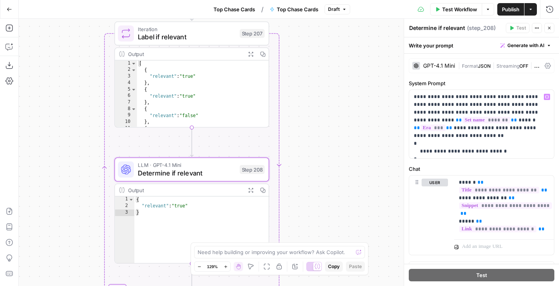
scroll to position [14, 0]
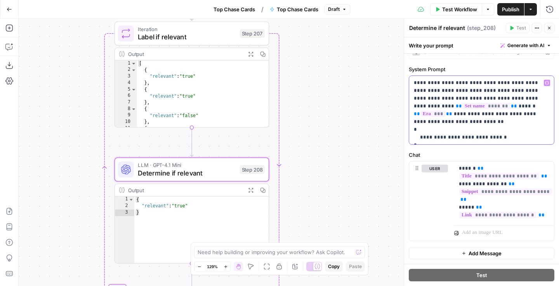
drag, startPoint x: 420, startPoint y: 139, endPoint x: 401, endPoint y: 73, distance: 69.0
click at [404, 73] on div "**********" at bounding box center [481, 152] width 155 height 267
copy p "**********"
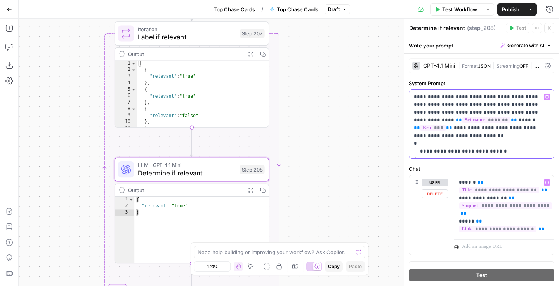
scroll to position [1, 0]
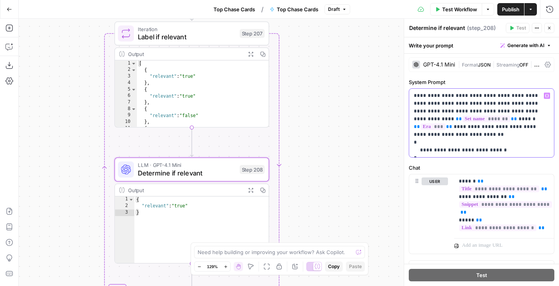
click at [511, 151] on p "**********" at bounding box center [482, 123] width 136 height 62
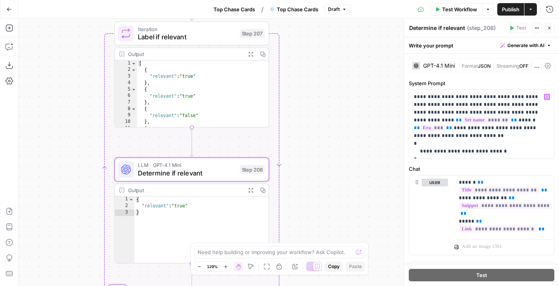
click at [227, 49] on div "Output Expand Output Copy" at bounding box center [192, 54] width 154 height 12
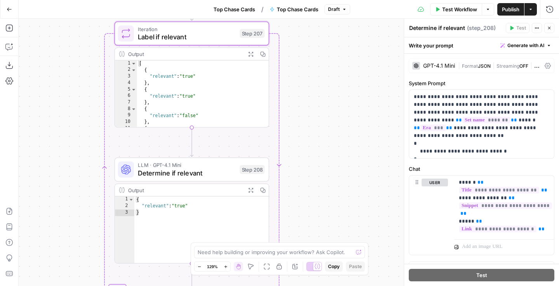
click at [227, 54] on div "Output" at bounding box center [185, 54] width 114 height 8
click at [224, 58] on div "Output Expand Output Copy" at bounding box center [192, 54] width 154 height 12
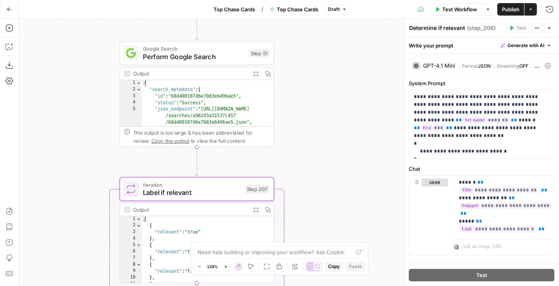
click at [231, 57] on span "Perform Google Search" at bounding box center [194, 57] width 102 height 10
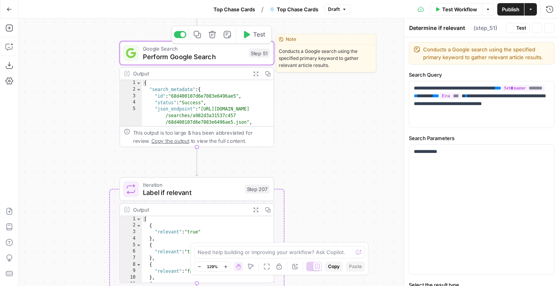
type textarea "Perform Google Search"
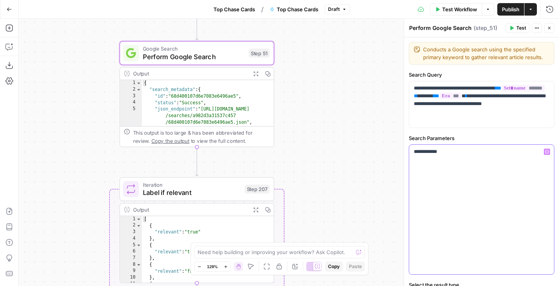
drag, startPoint x: 452, startPoint y: 153, endPoint x: 403, endPoint y: 151, distance: 49.0
click at [404, 151] on div "**********" at bounding box center [481, 152] width 155 height 267
copy p "**********"
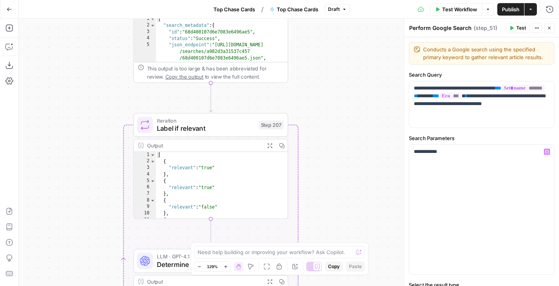
drag, startPoint x: 313, startPoint y: 119, endPoint x: 331, endPoint y: 37, distance: 83.2
click at [331, 44] on div "Workflow Set Inputs Inputs Google Search Perform Google Search Step 51 Output E…" at bounding box center [289, 152] width 541 height 267
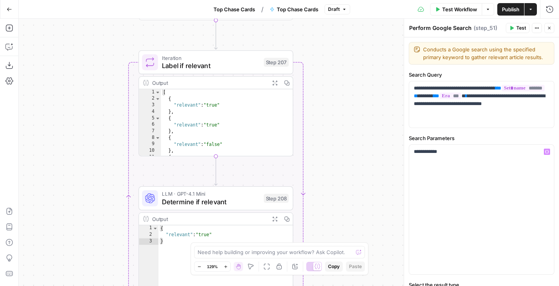
drag, startPoint x: 331, startPoint y: 145, endPoint x: 333, endPoint y: 102, distance: 42.4
click at [333, 102] on div "Workflow Set Inputs Inputs Google Search Perform Google Search Step 51 Output E…" at bounding box center [289, 152] width 541 height 267
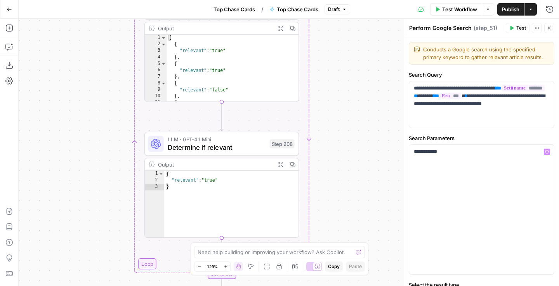
drag, startPoint x: 318, startPoint y: 160, endPoint x: 305, endPoint y: 120, distance: 42.8
click at [314, 111] on div "Workflow Set Inputs Inputs Google Search Perform Google Search Step 51 Output E…" at bounding box center [289, 152] width 541 height 267
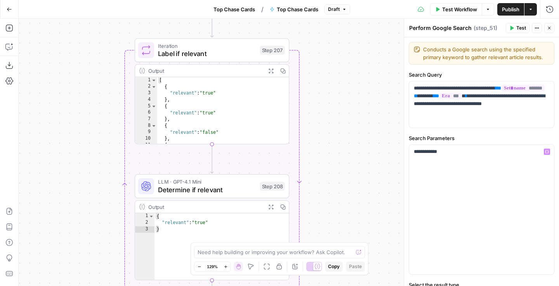
drag, startPoint x: 339, startPoint y: 109, endPoint x: 338, endPoint y: 146, distance: 36.5
click at [338, 146] on div "Workflow Set Inputs Inputs Google Search Perform Google Search Step 51 Output E…" at bounding box center [289, 152] width 541 height 267
click at [242, 69] on div "Output" at bounding box center [205, 69] width 114 height 8
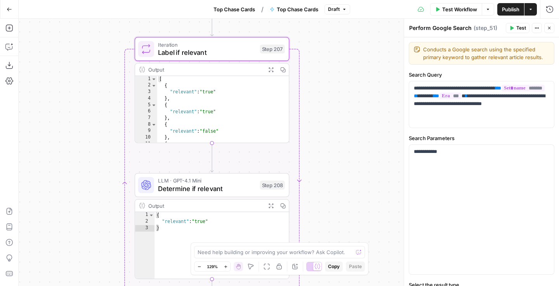
click at [242, 69] on div "Output" at bounding box center [205, 69] width 114 height 8
click at [235, 56] on span "Label if relevant" at bounding box center [207, 52] width 98 height 10
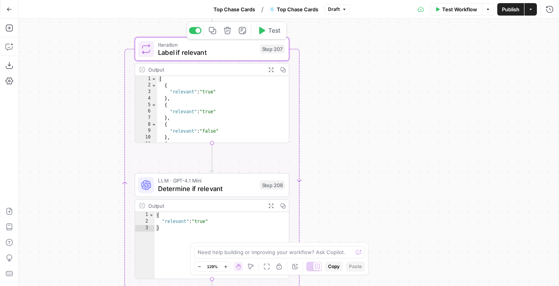
type textarea "Label if relevant"
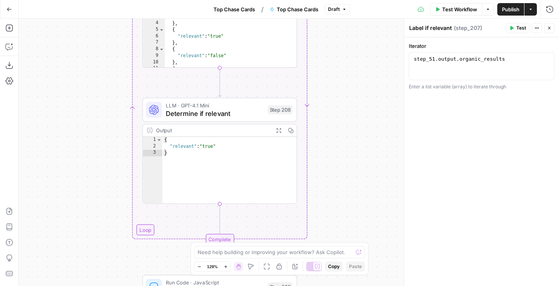
drag, startPoint x: 330, startPoint y: 144, endPoint x: 324, endPoint y: 12, distance: 132.2
click at [324, 12] on div "Go Back Top Chase Cards / Top Chase Cards Draft Test Workflow Options Publish A…" at bounding box center [279, 143] width 559 height 286
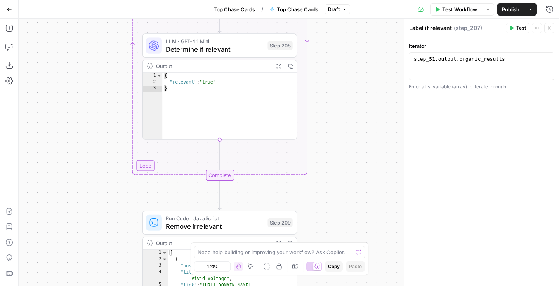
drag, startPoint x: 328, startPoint y: 134, endPoint x: 338, endPoint y: 42, distance: 92.7
click at [338, 42] on div "Workflow Set Inputs Inputs Google Search Perform Google Search Step 51 Output E…" at bounding box center [289, 152] width 541 height 267
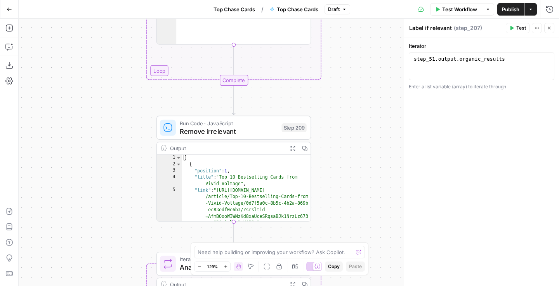
drag, startPoint x: 352, startPoint y: 166, endPoint x: 357, endPoint y: 104, distance: 61.6
click at [357, 104] on div "Workflow Set Inputs Inputs Google Search Perform Google Search Step 51 Output E…" at bounding box center [289, 152] width 541 height 267
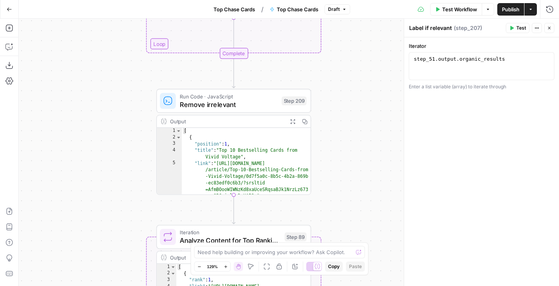
drag, startPoint x: 345, startPoint y: 146, endPoint x: 350, endPoint y: 92, distance: 53.5
click at [350, 92] on div "Workflow Set Inputs Inputs Google Search Perform Google Search Step 51 Output E…" at bounding box center [289, 152] width 541 height 267
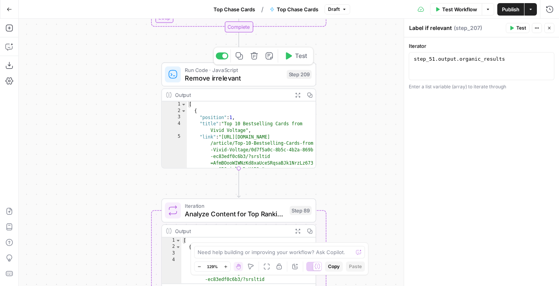
click at [261, 79] on span "Remove irrelevant" at bounding box center [234, 78] width 98 height 10
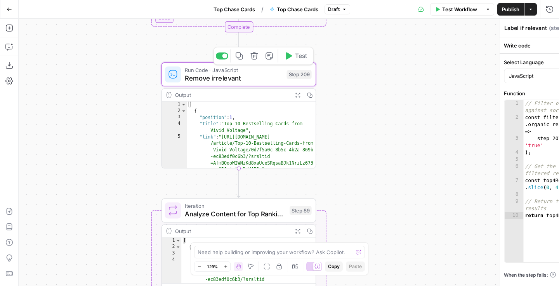
type textarea "Remove irrelevant"
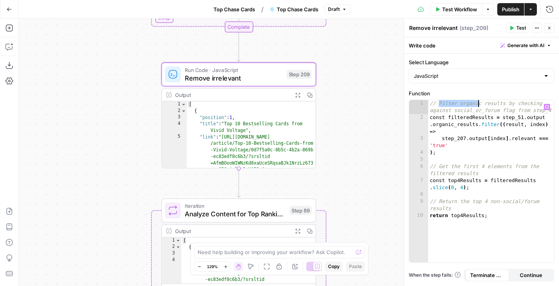
drag, startPoint x: 439, startPoint y: 101, endPoint x: 478, endPoint y: 106, distance: 39.1
click at [478, 106] on div "// Filter organic results by checking against social_or_forum flag from step_4 …" at bounding box center [492, 191] width 126 height 183
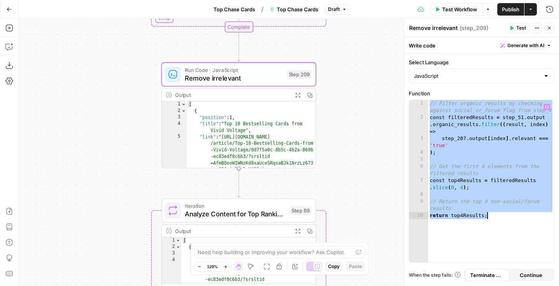
drag, startPoint x: 430, startPoint y: 103, endPoint x: 478, endPoint y: 228, distance: 133.1
click at [478, 228] on div "// Filter organic results by checking against social_or_forum flag from step_4 …" at bounding box center [492, 191] width 126 height 183
type textarea "**********"
